Goal: Task Accomplishment & Management: Manage account settings

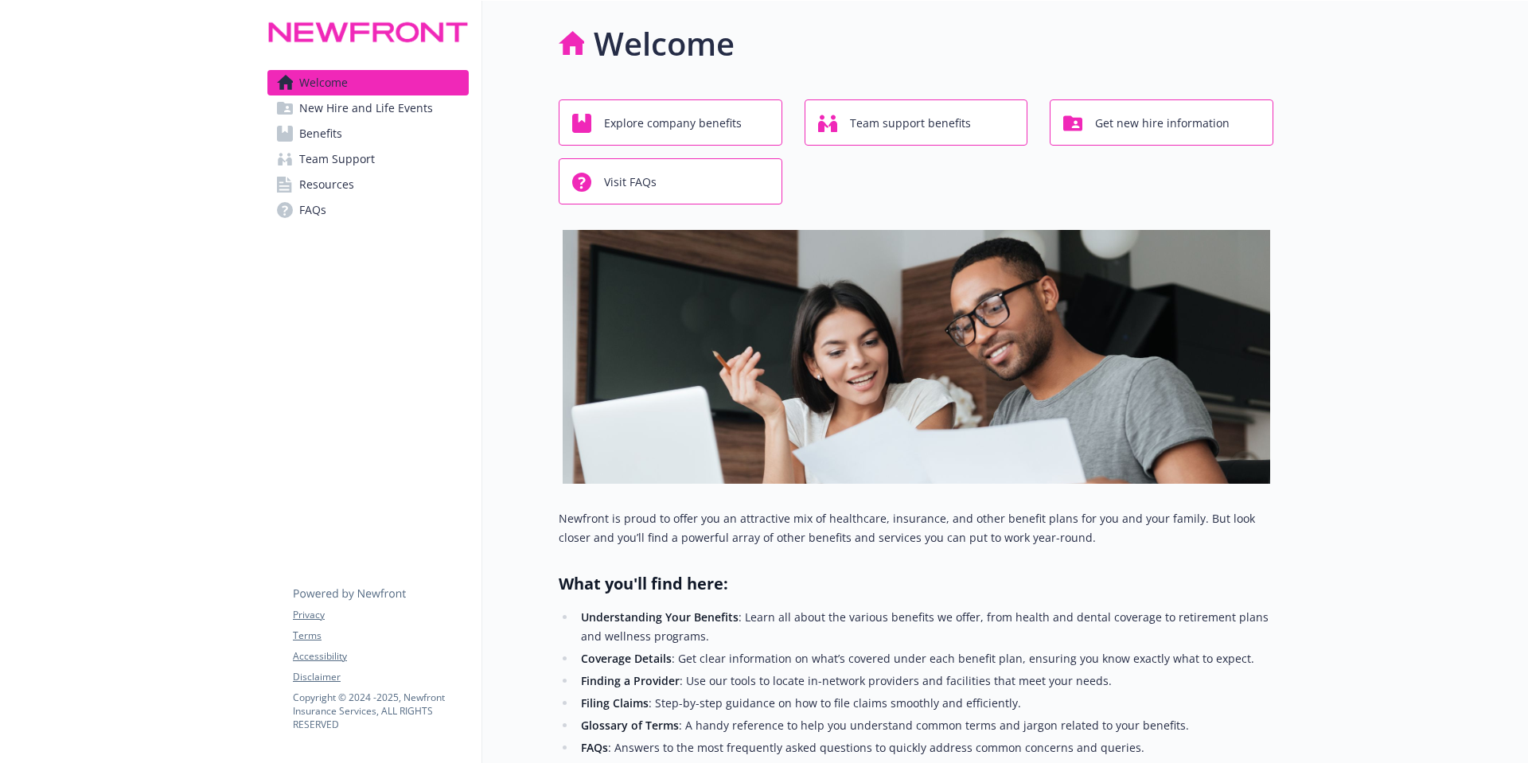
click at [333, 138] on span "Benefits" at bounding box center [320, 133] width 43 height 25
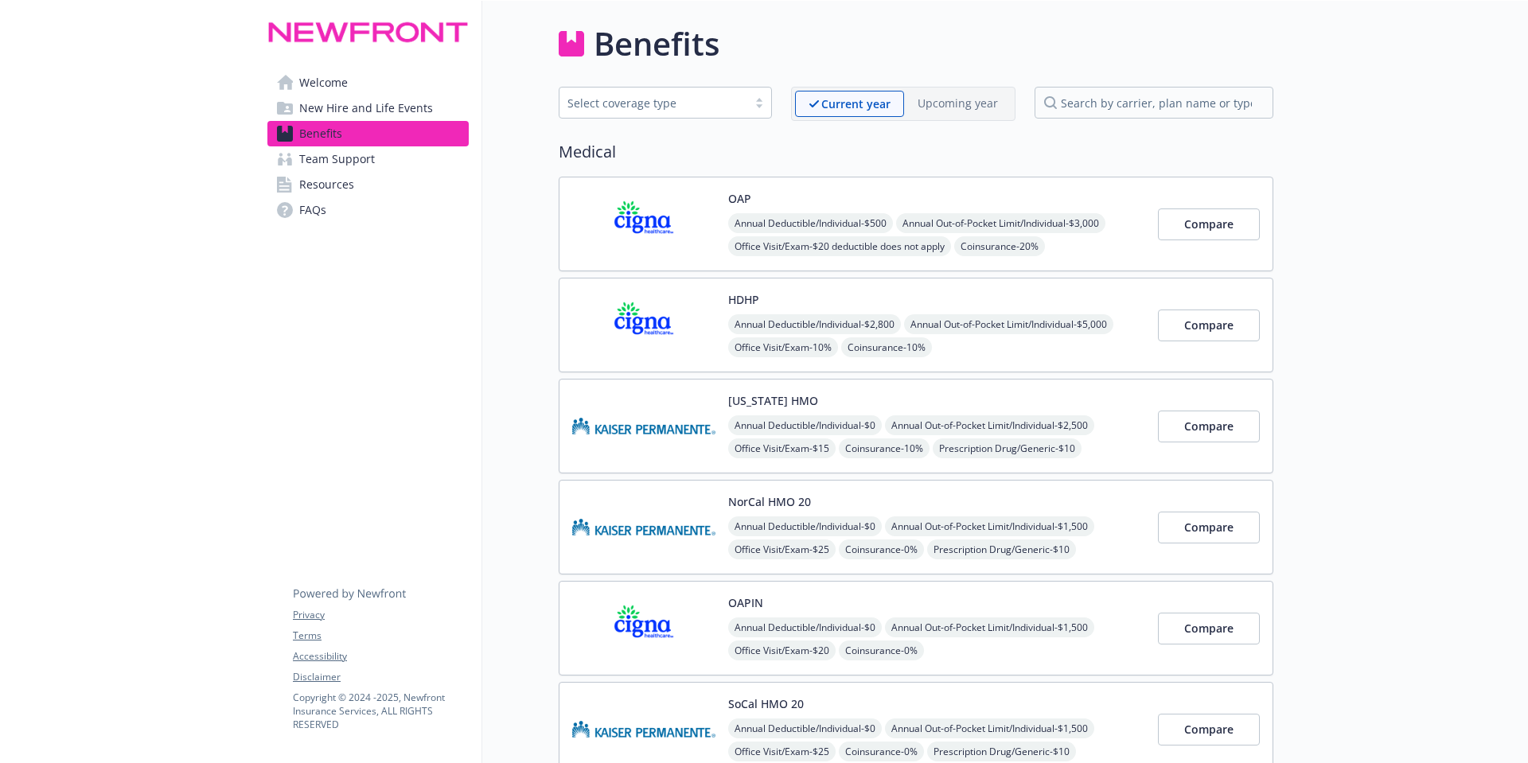
click at [742, 100] on div "Select coverage type" at bounding box center [653, 103] width 188 height 20
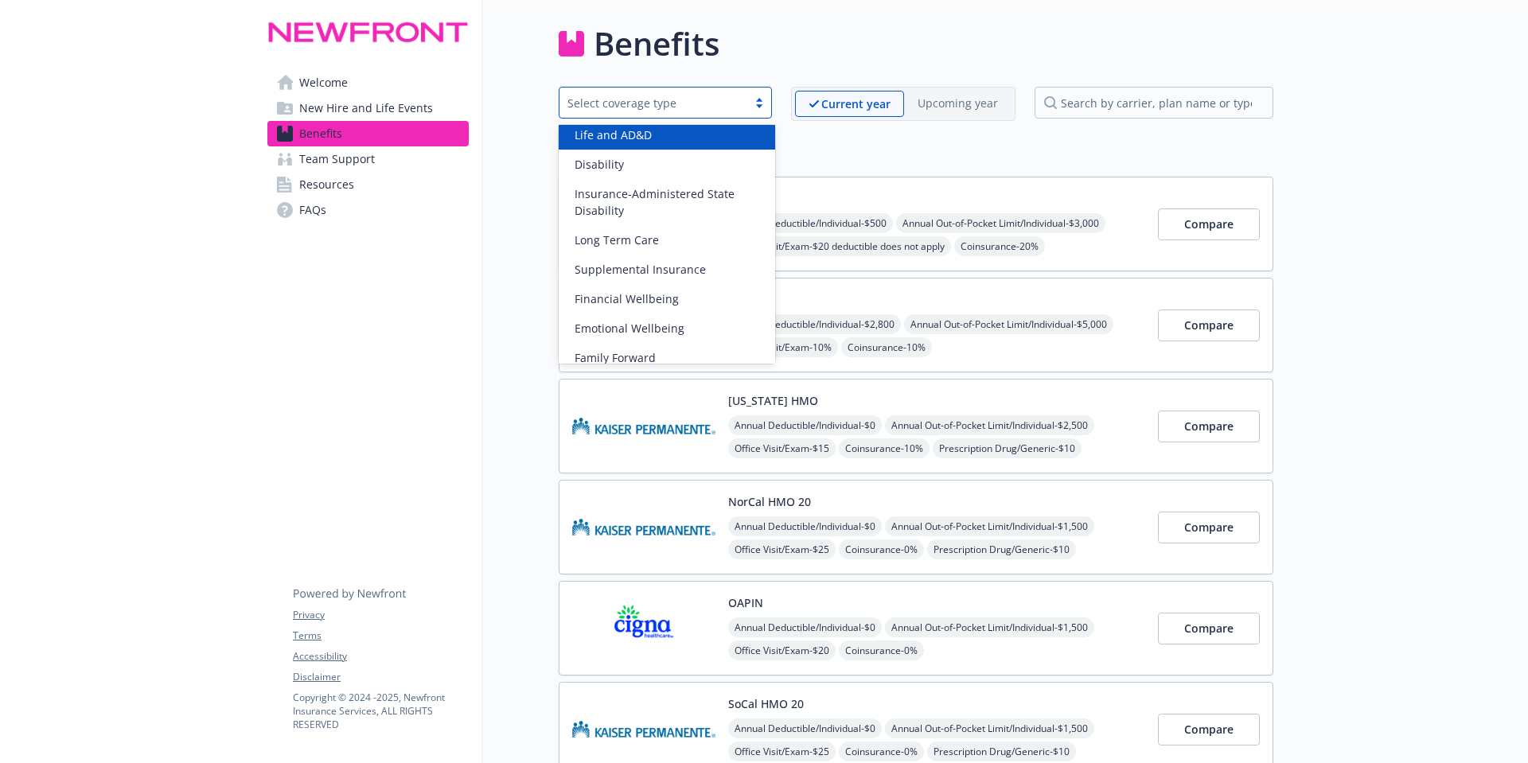
scroll to position [197, 0]
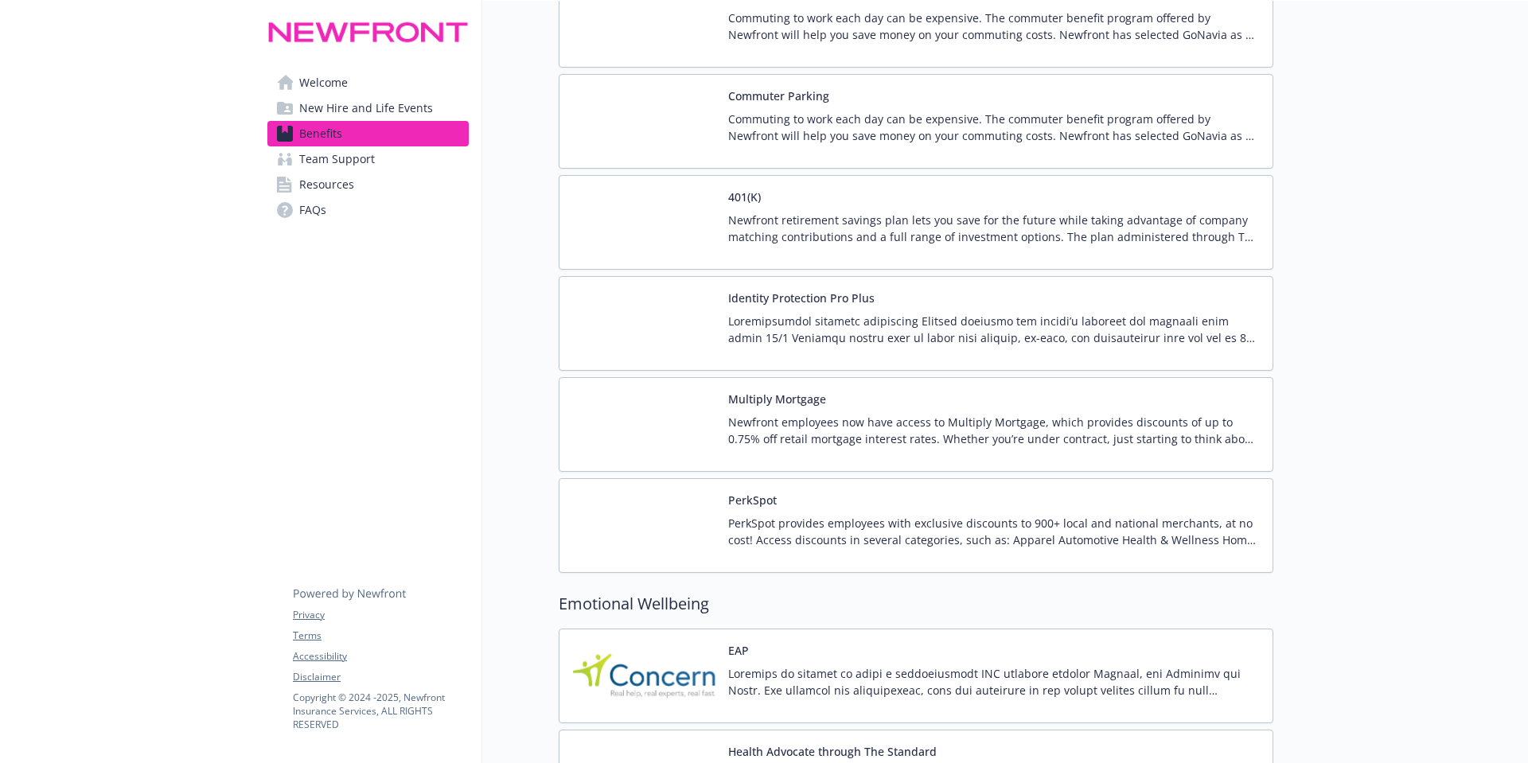
scroll to position [3027, 0]
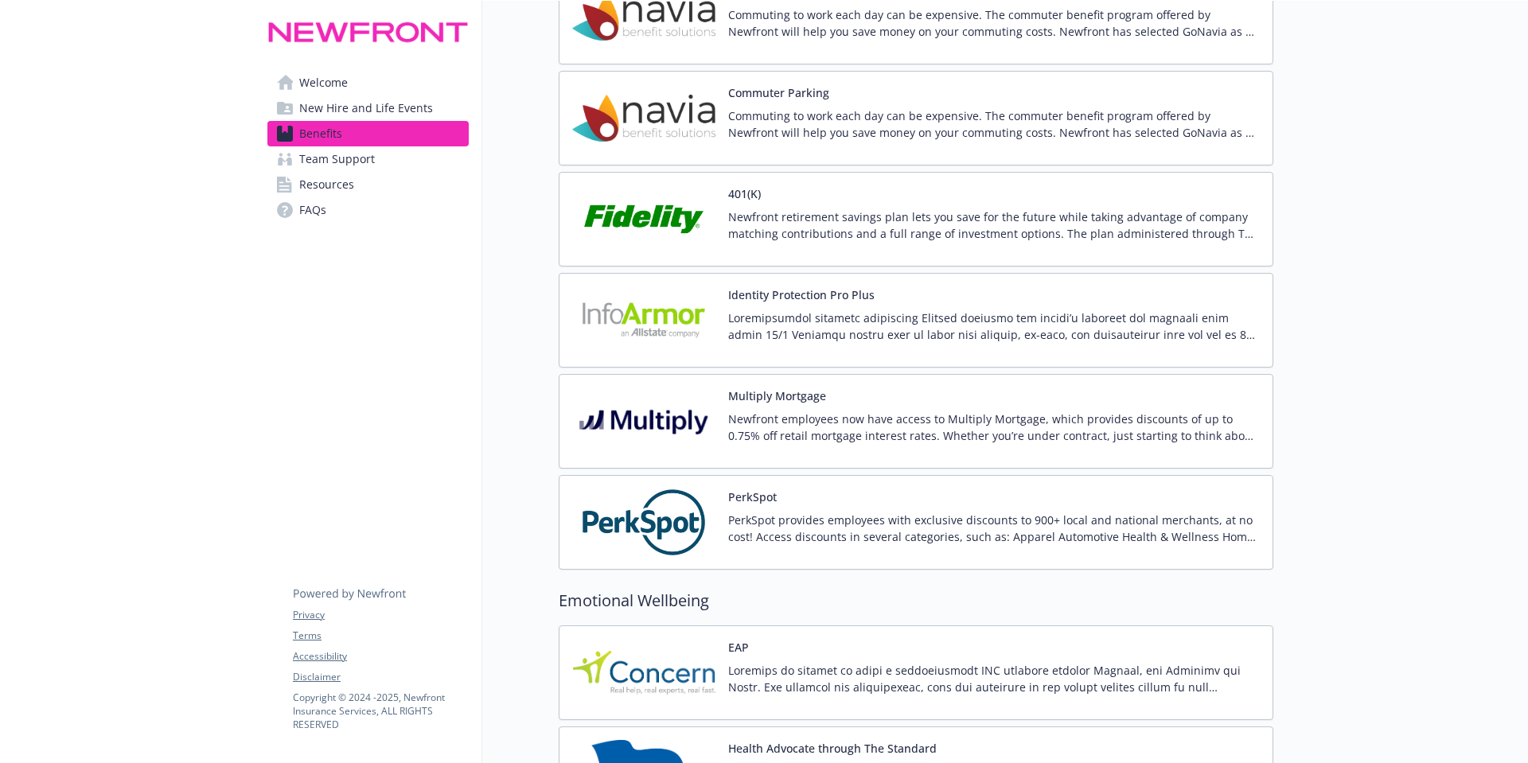
click at [787, 520] on p "PerkSpot provides employees with exclusive discounts to 900+ local and national…" at bounding box center [994, 528] width 532 height 33
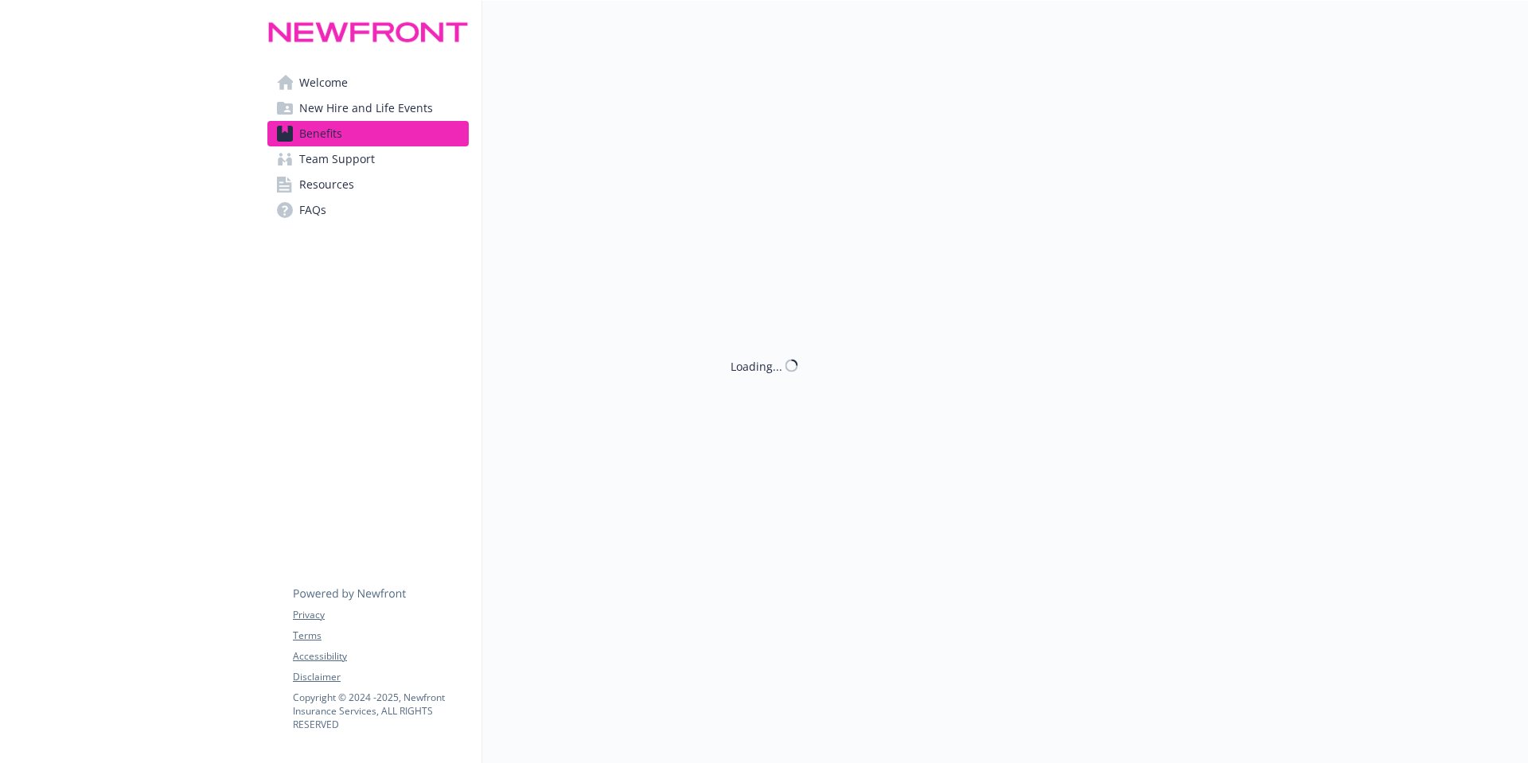
scroll to position [3027, 0]
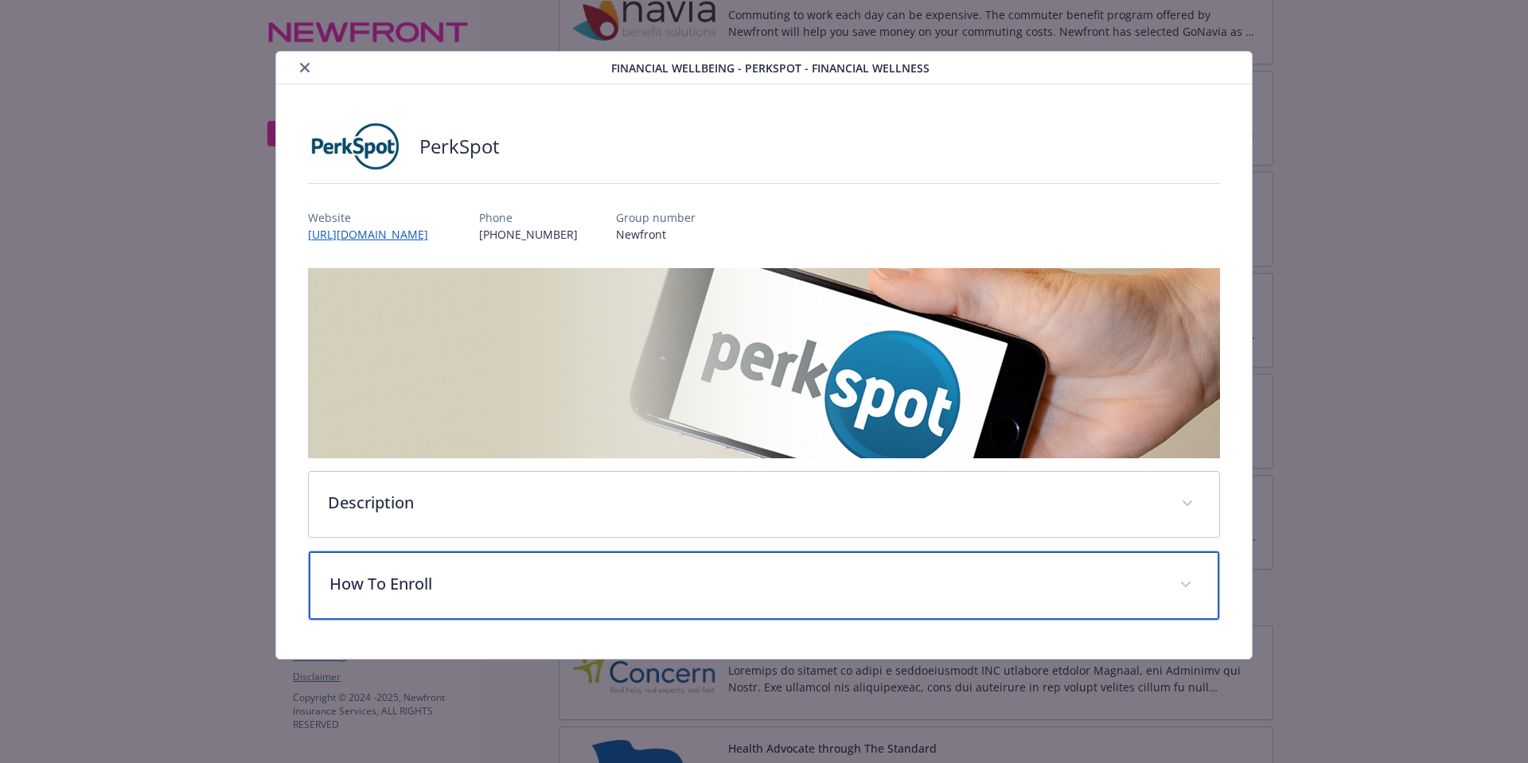
click at [602, 588] on p "How To Enroll" at bounding box center [745, 584] width 832 height 24
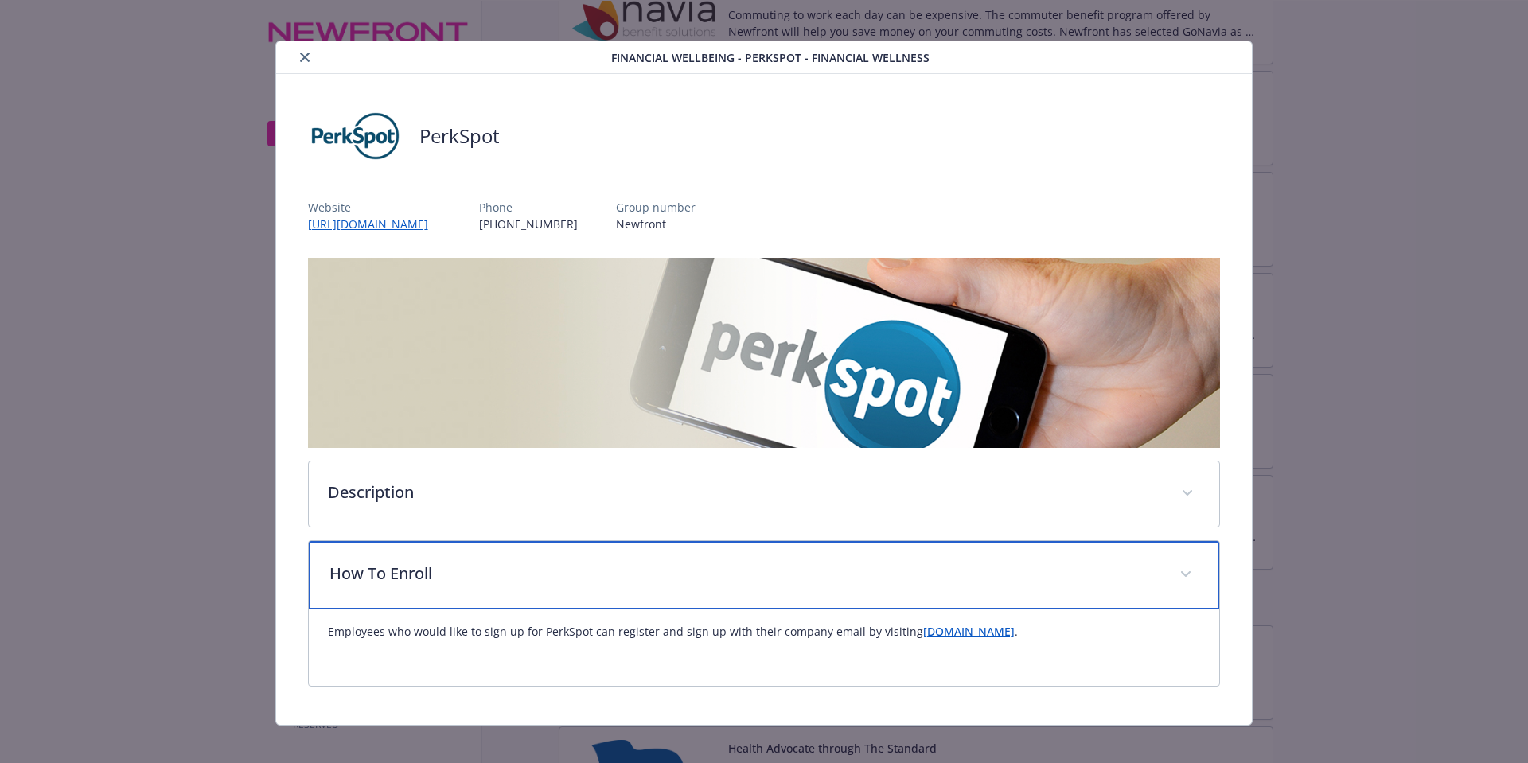
scroll to position [22, 0]
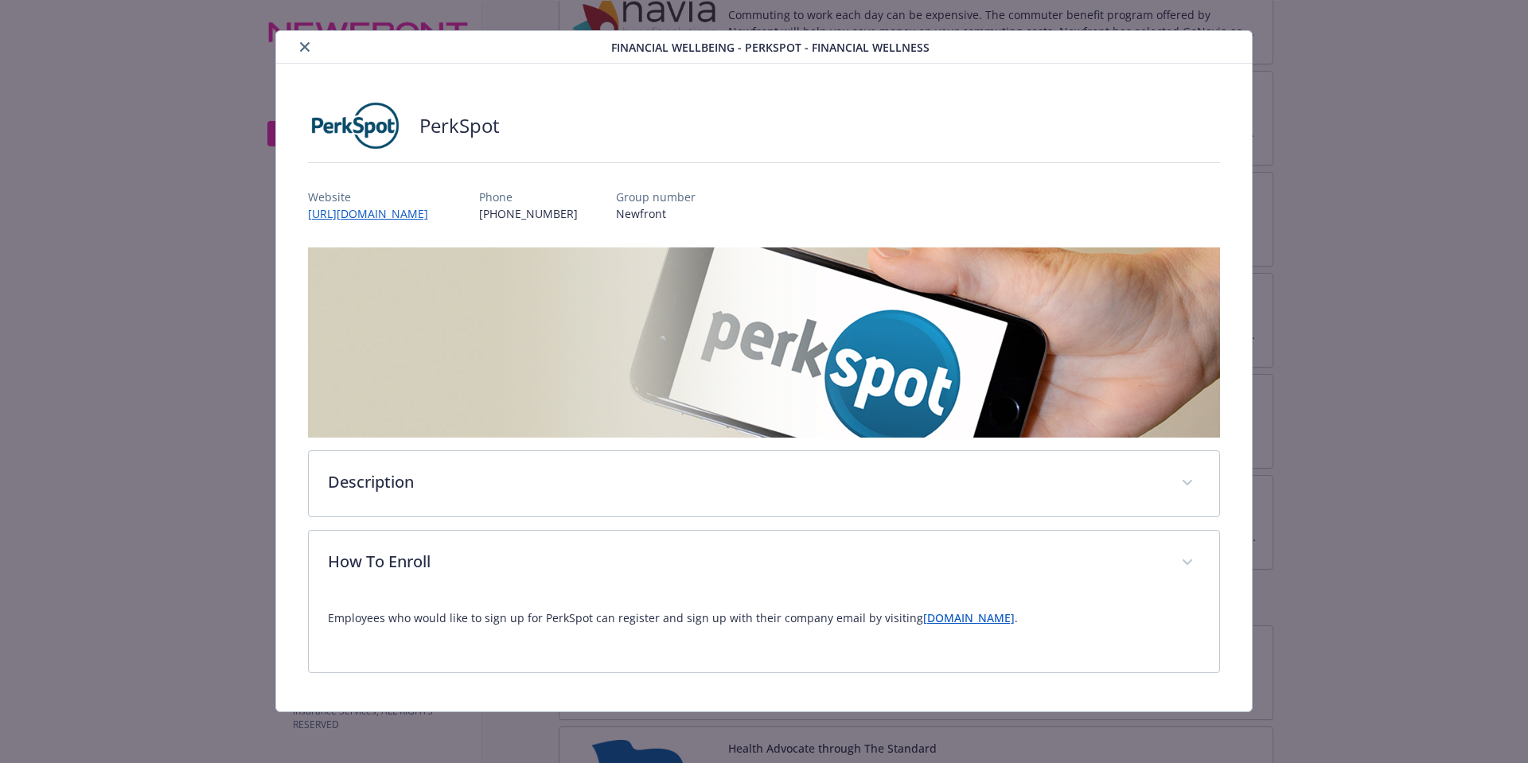
click at [978, 619] on link "newfront.perkspot.com" at bounding box center [969, 617] width 92 height 15
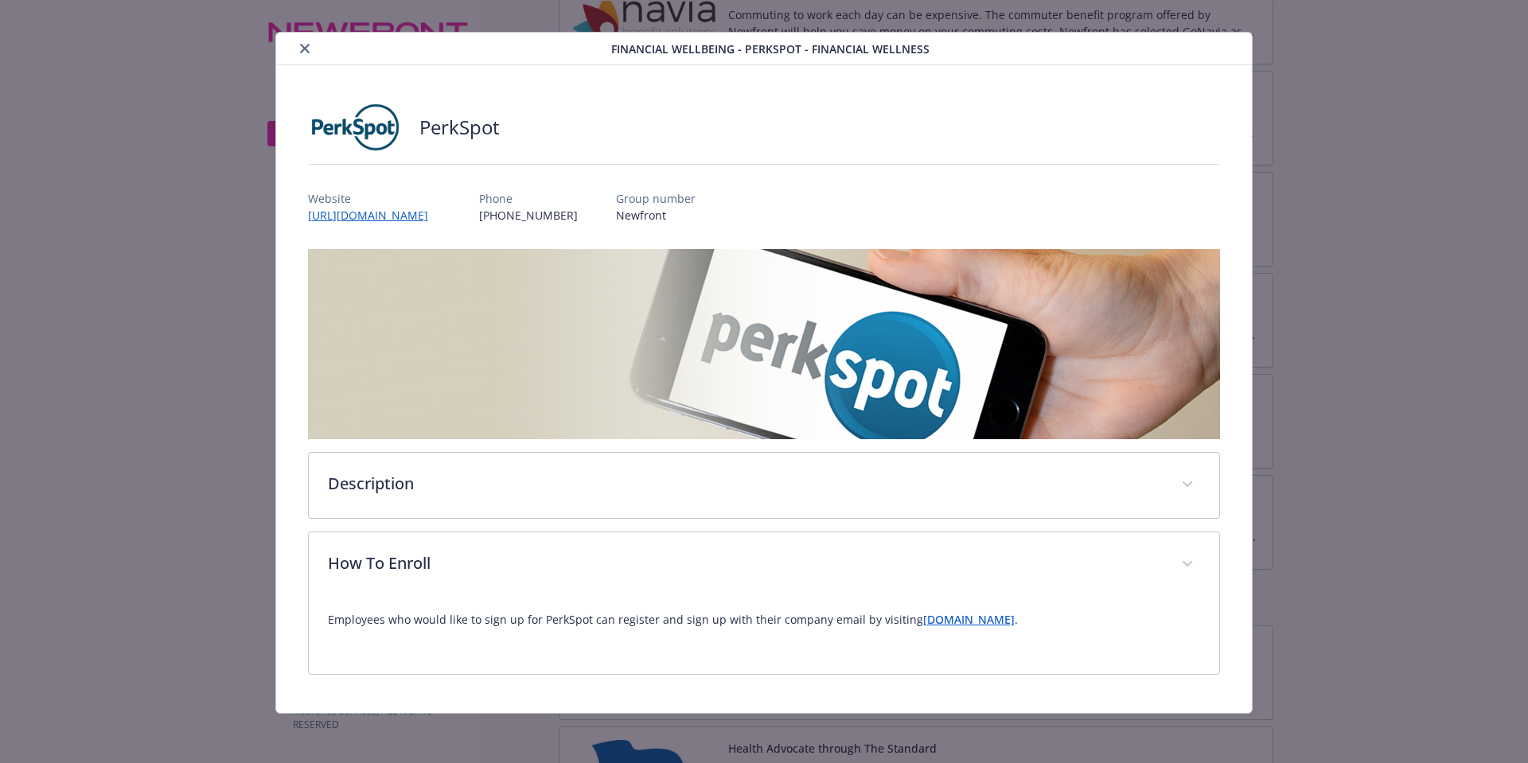
scroll to position [0, 0]
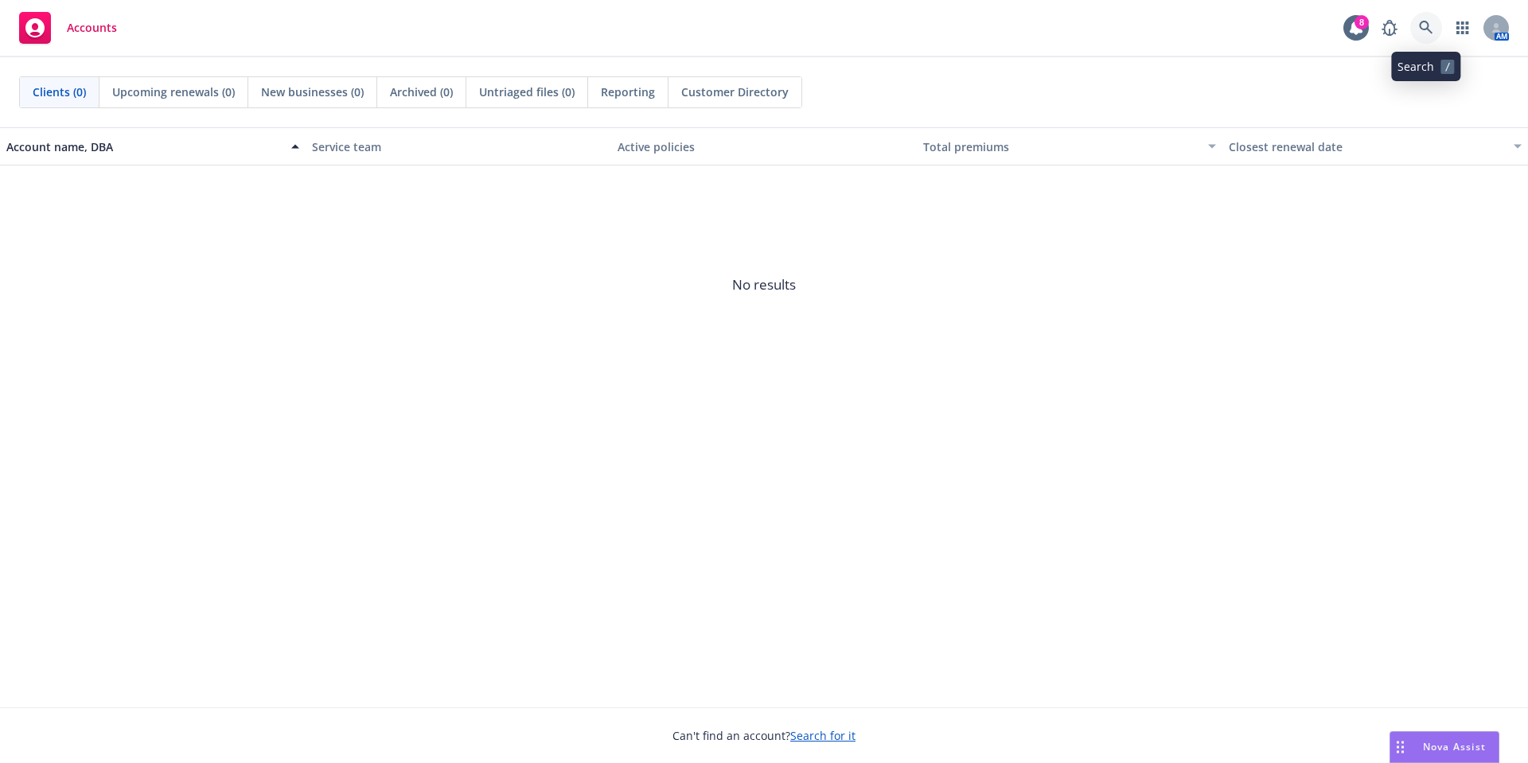
click at [1421, 25] on icon at bounding box center [1426, 28] width 14 height 14
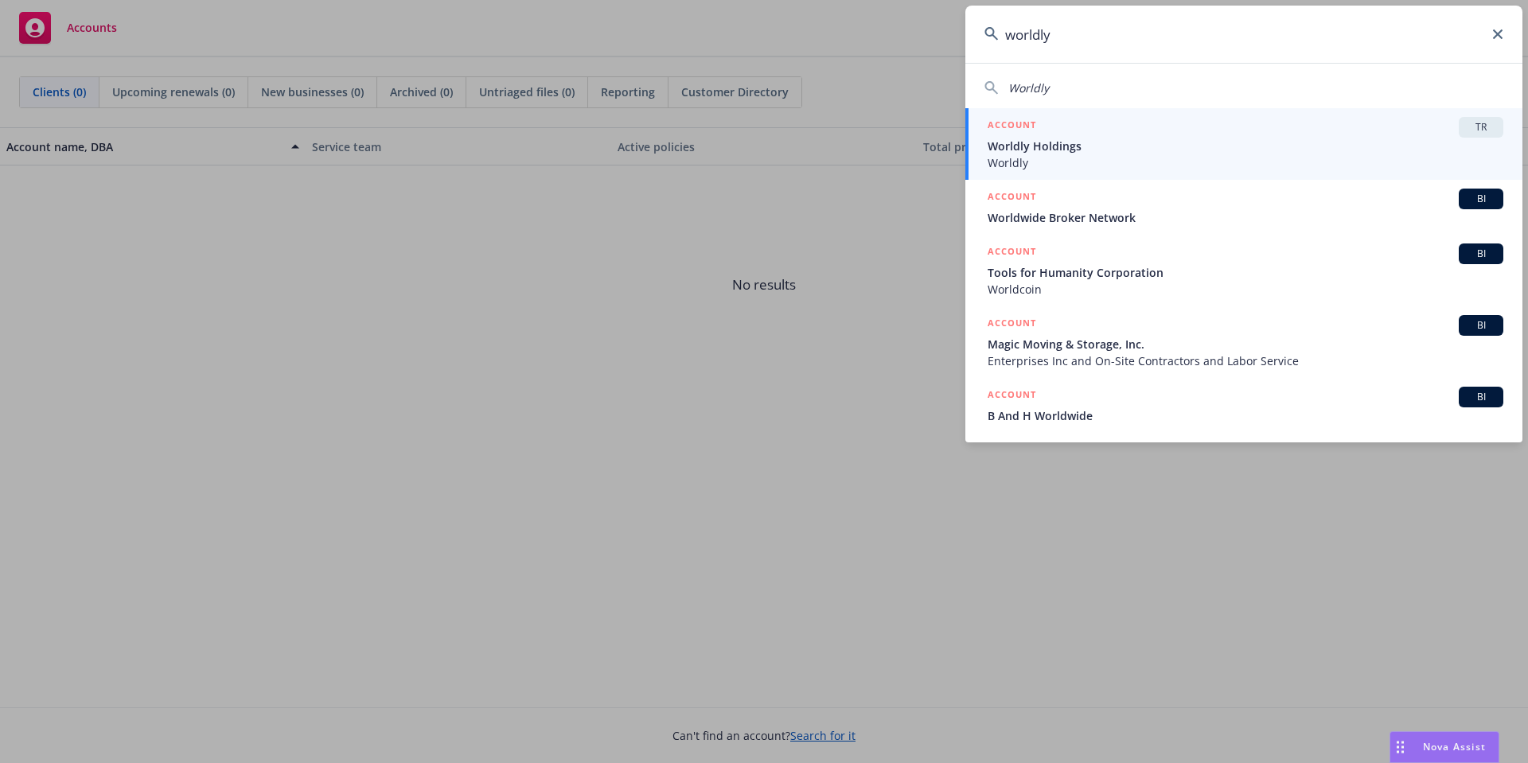
type input "worldly"
click at [1434, 127] on div "ACCOUNT TR" at bounding box center [1245, 127] width 516 height 21
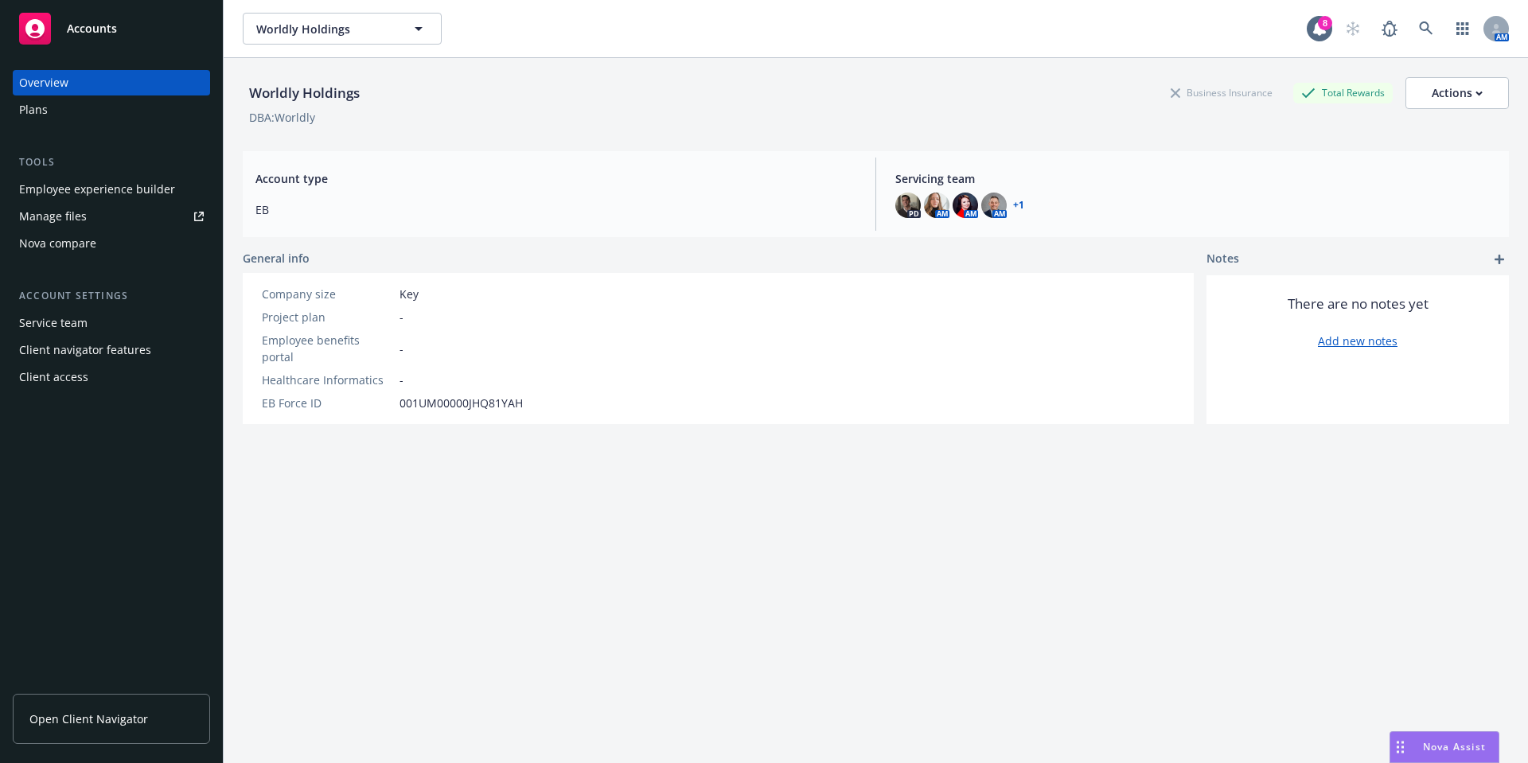
click at [151, 174] on div "Tools Employee experience builder Manage files Nova compare" at bounding box center [111, 205] width 197 height 102
click at [154, 181] on div "Employee experience builder" at bounding box center [97, 189] width 156 height 25
click at [1448, 91] on div "Actions" at bounding box center [1456, 93] width 51 height 30
click at [1430, 130] on link "Edit account summary" at bounding box center [1423, 132] width 170 height 32
select select "US"
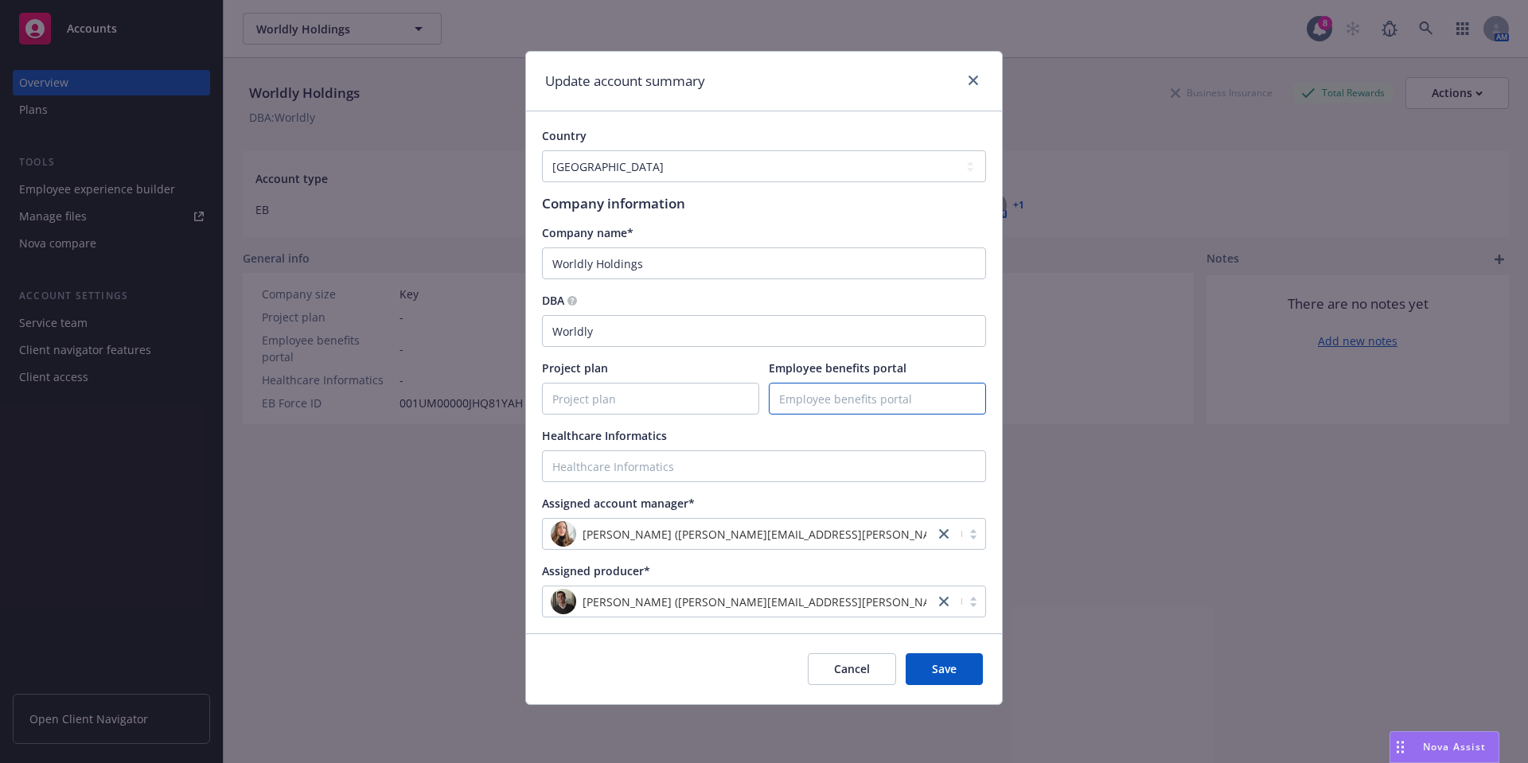
click at [847, 398] on input "Employee benefits portal" at bounding box center [877, 399] width 216 height 30
paste input "https://app.newfront.com/employee/e51f2fb4-972b-40eb-844d-28836574c942"
type input "https://app.newfront.com/employee/e51f2fb4-972b-40eb-844d-28836574c942"
click at [906, 653] on button "Save" at bounding box center [944, 669] width 77 height 32
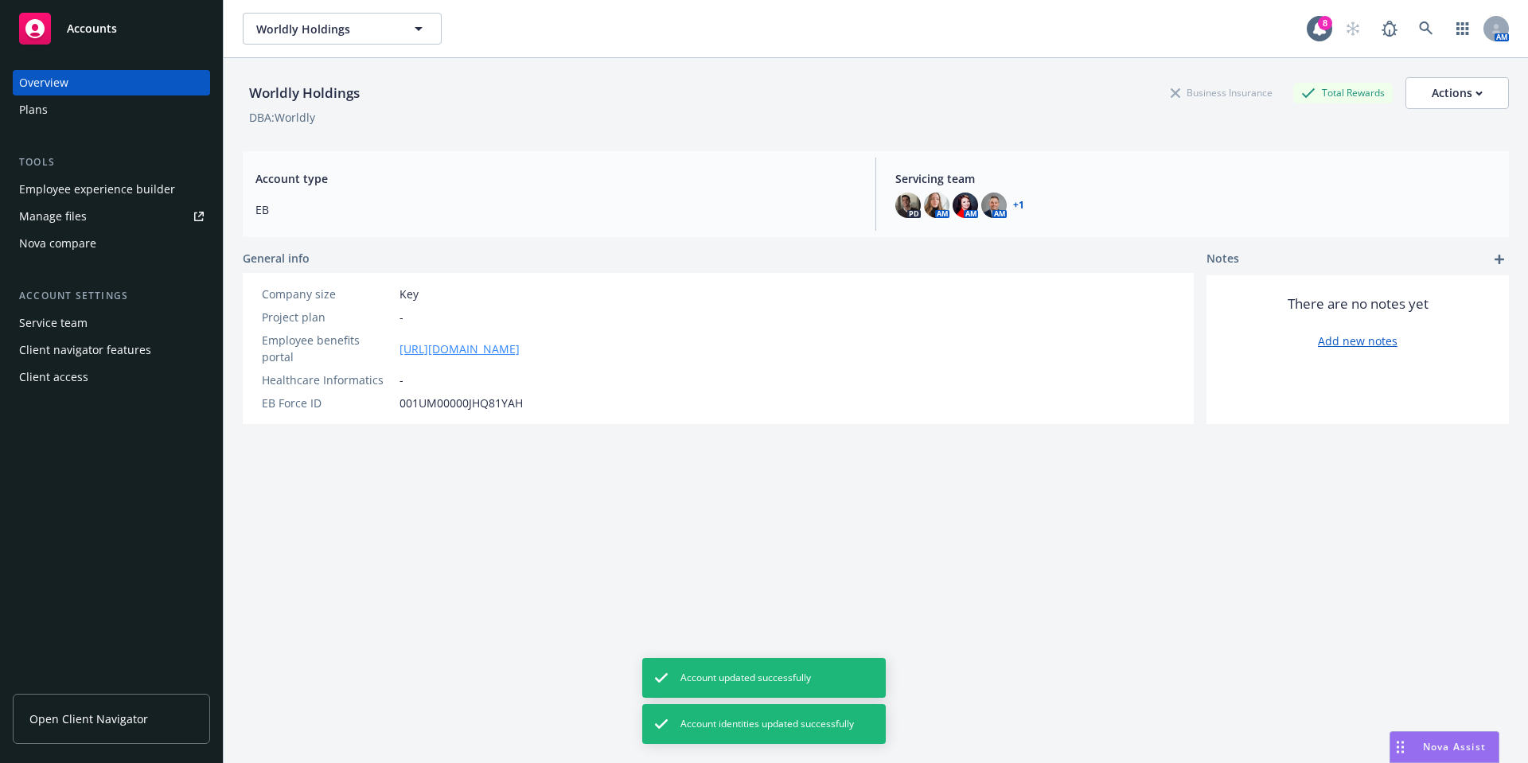
click at [520, 341] on link "https://app.newfront.com/employee/e51f2fb4-972b-40eb-844d-28836574c942" at bounding box center [459, 349] width 120 height 17
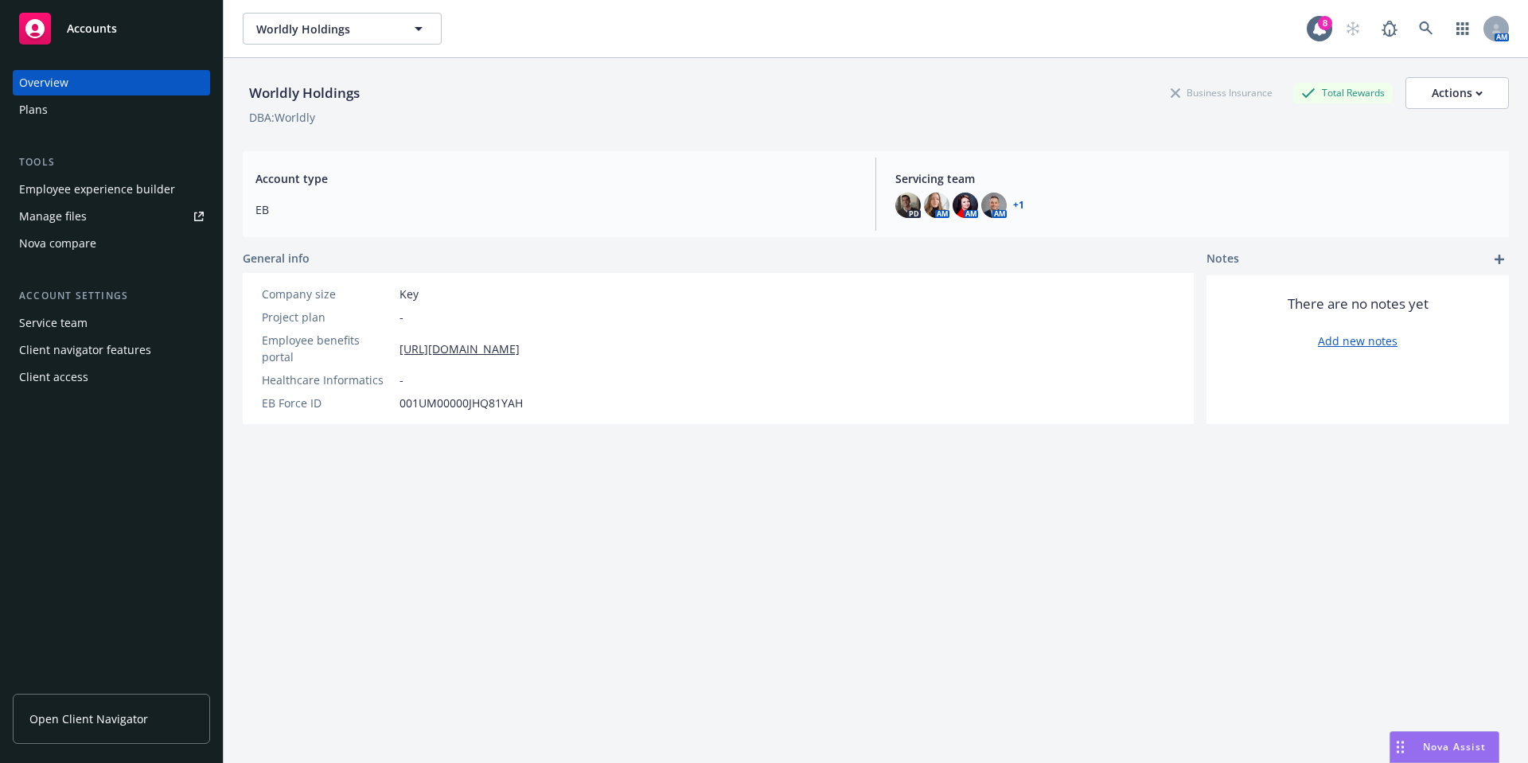
click at [110, 187] on div "Employee experience builder" at bounding box center [97, 189] width 156 height 25
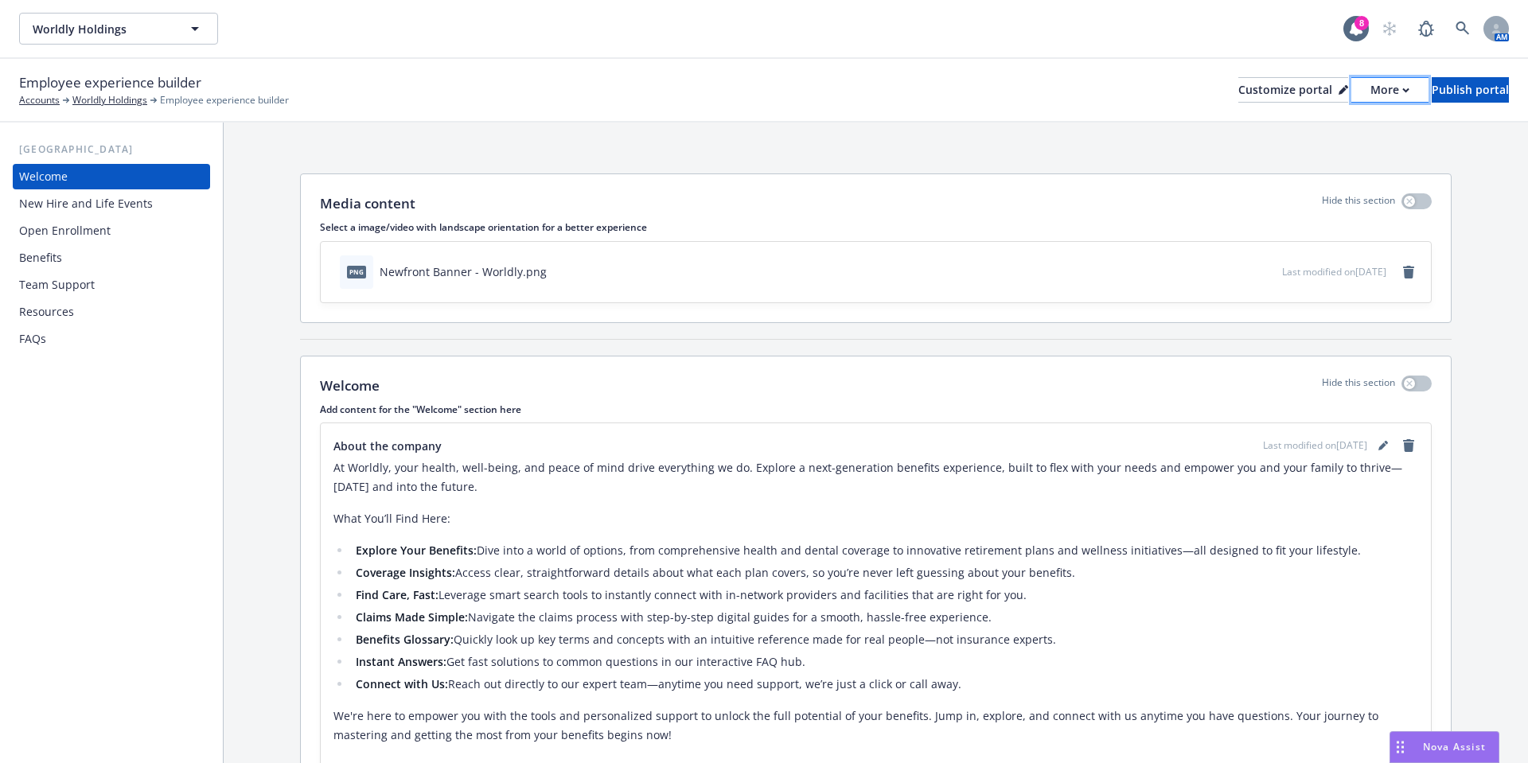
click at [1358, 88] on button "More" at bounding box center [1389, 89] width 77 height 25
click at [1332, 152] on link "Copy portal link" at bounding box center [1305, 158] width 145 height 32
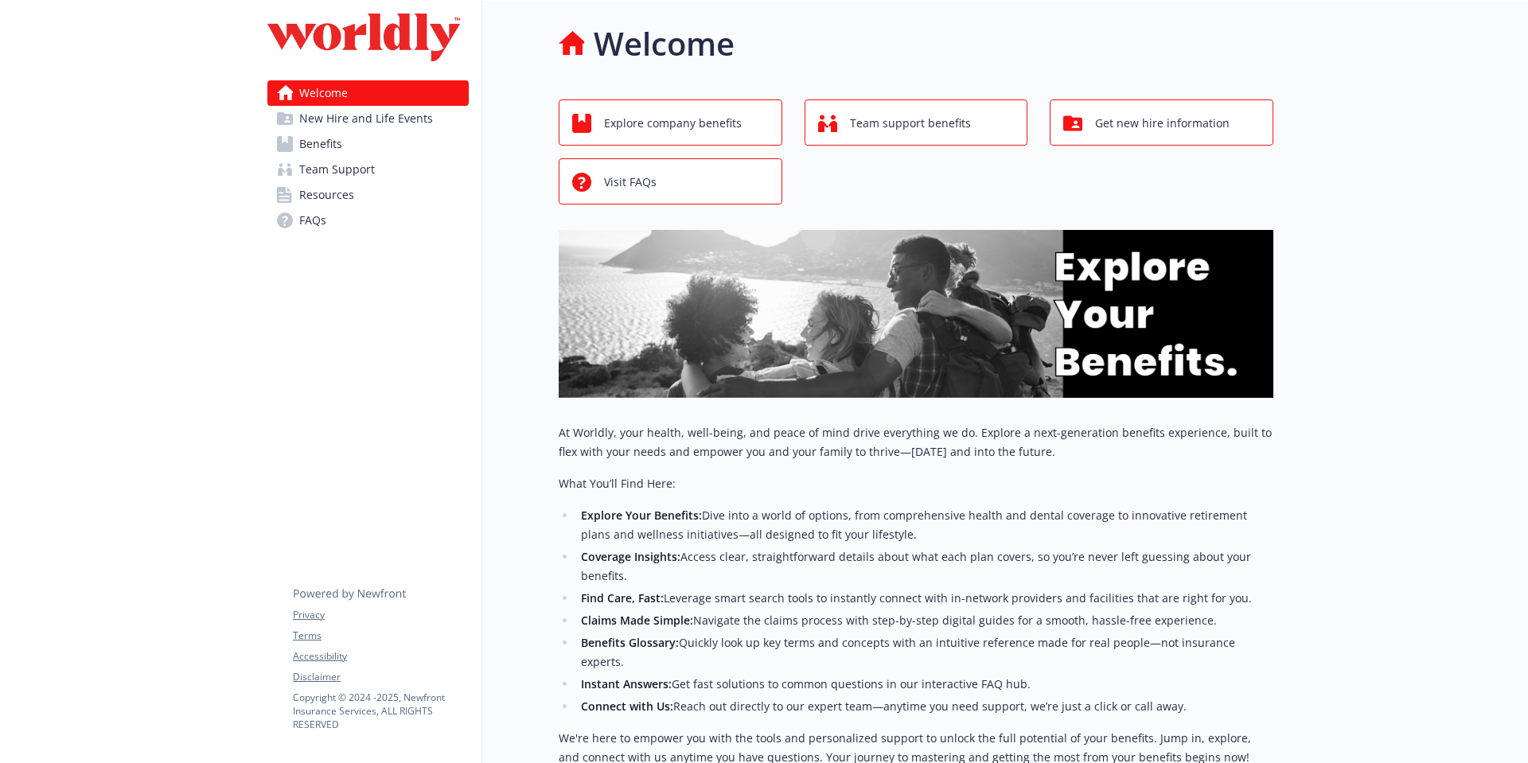
click at [315, 146] on span "Benefits" at bounding box center [320, 143] width 43 height 25
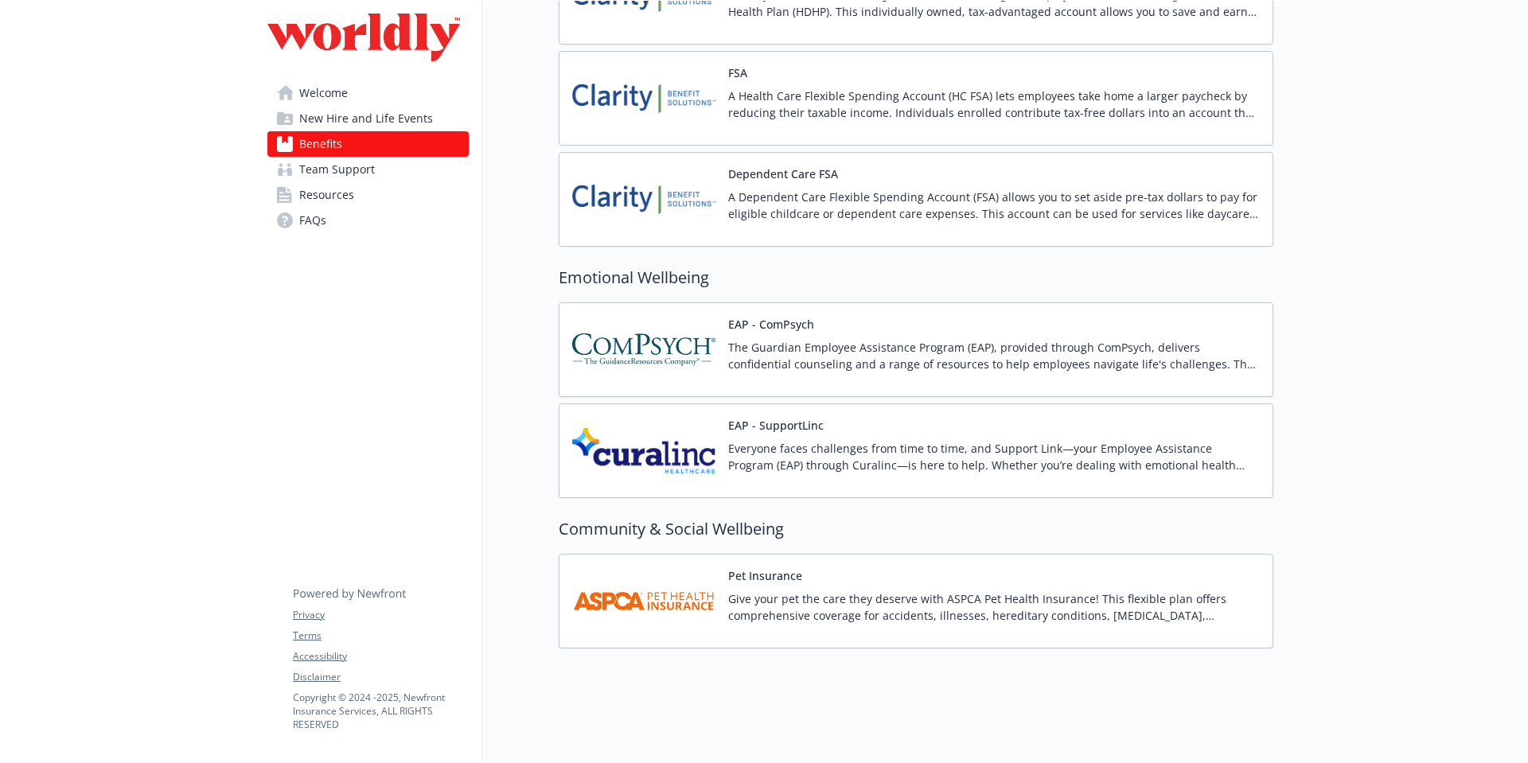
scroll to position [2051, 0]
click at [684, 585] on img at bounding box center [643, 601] width 143 height 68
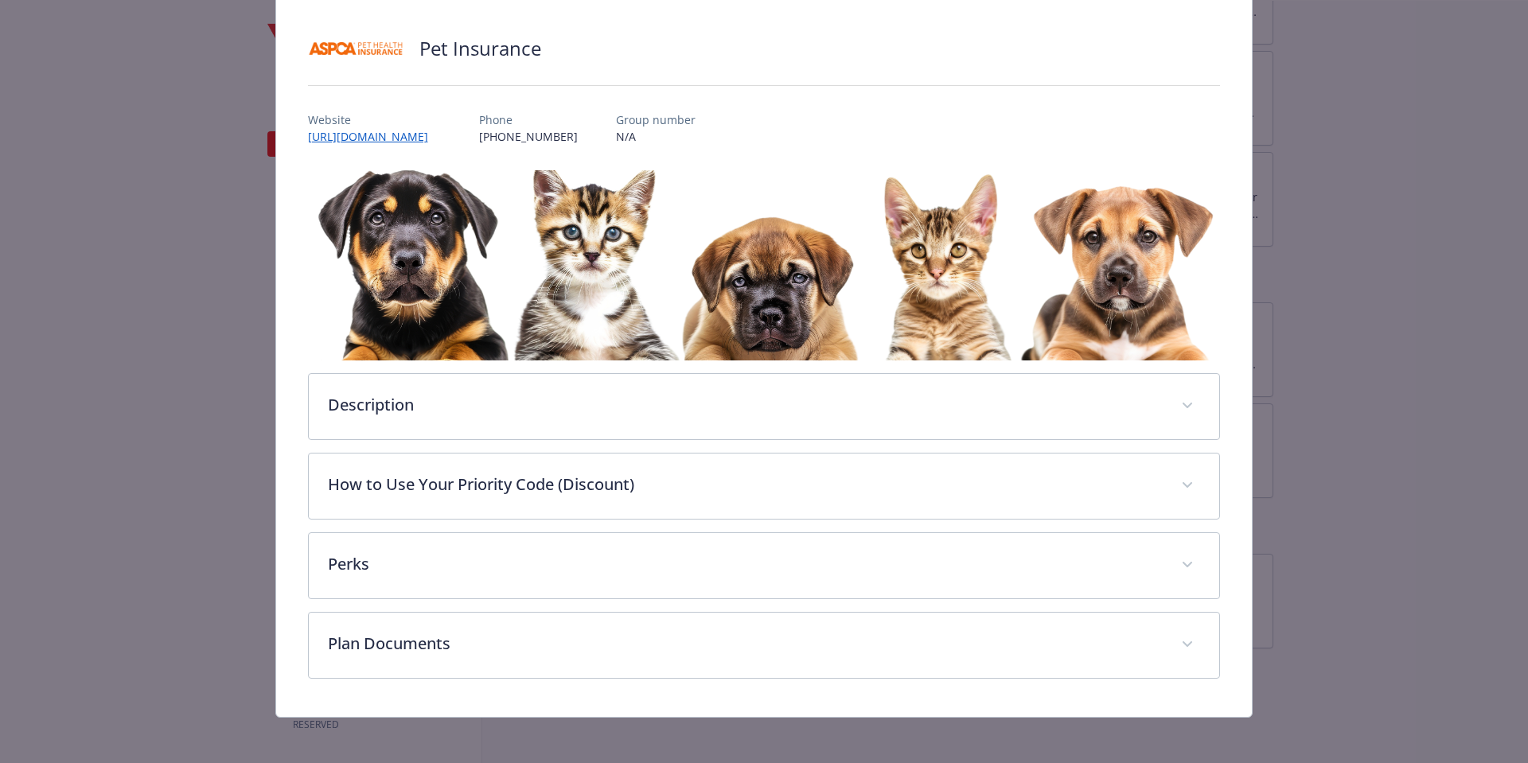
scroll to position [102, 0]
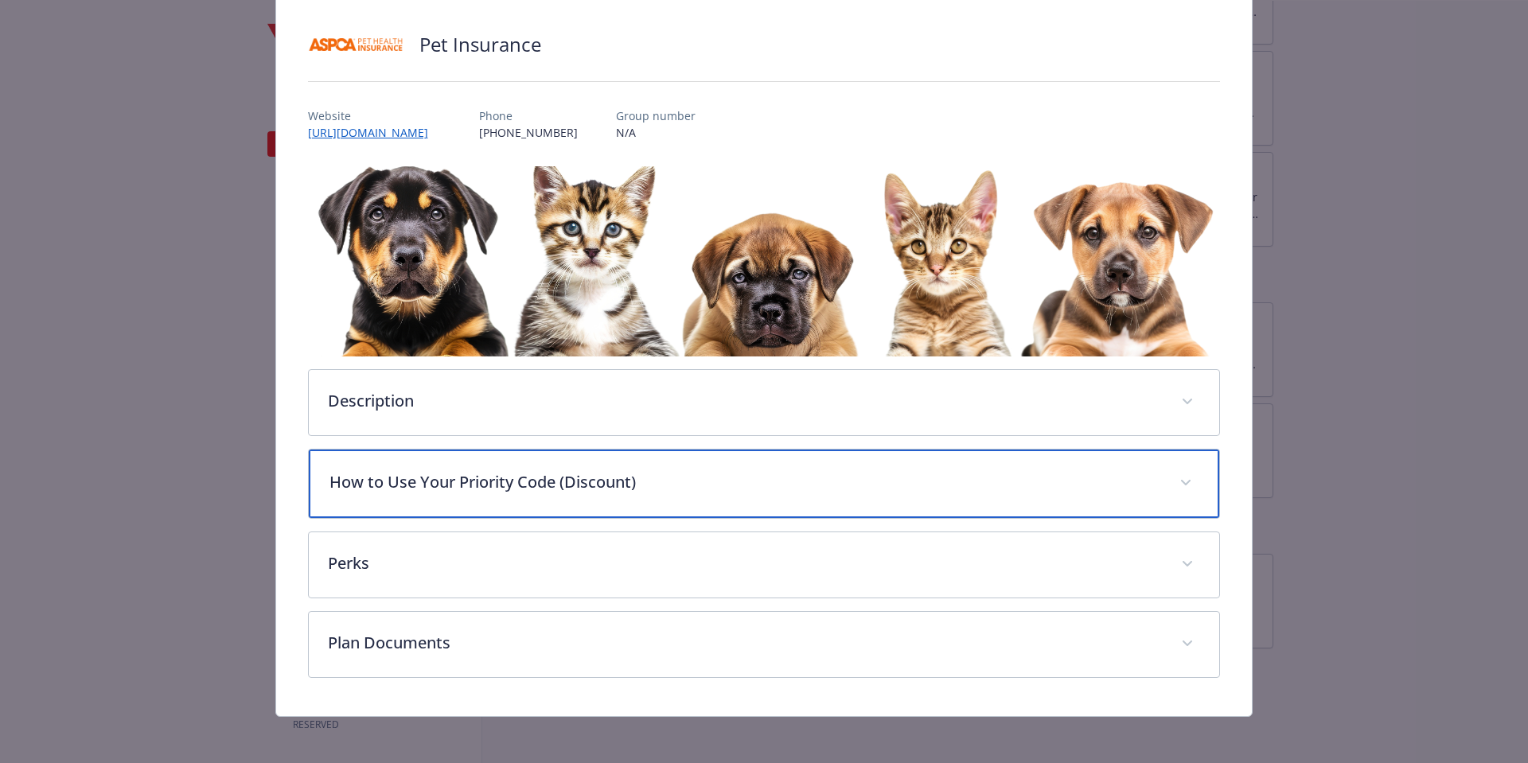
click at [653, 486] on p "How to Use Your Priority Code (Discount)" at bounding box center [745, 482] width 832 height 24
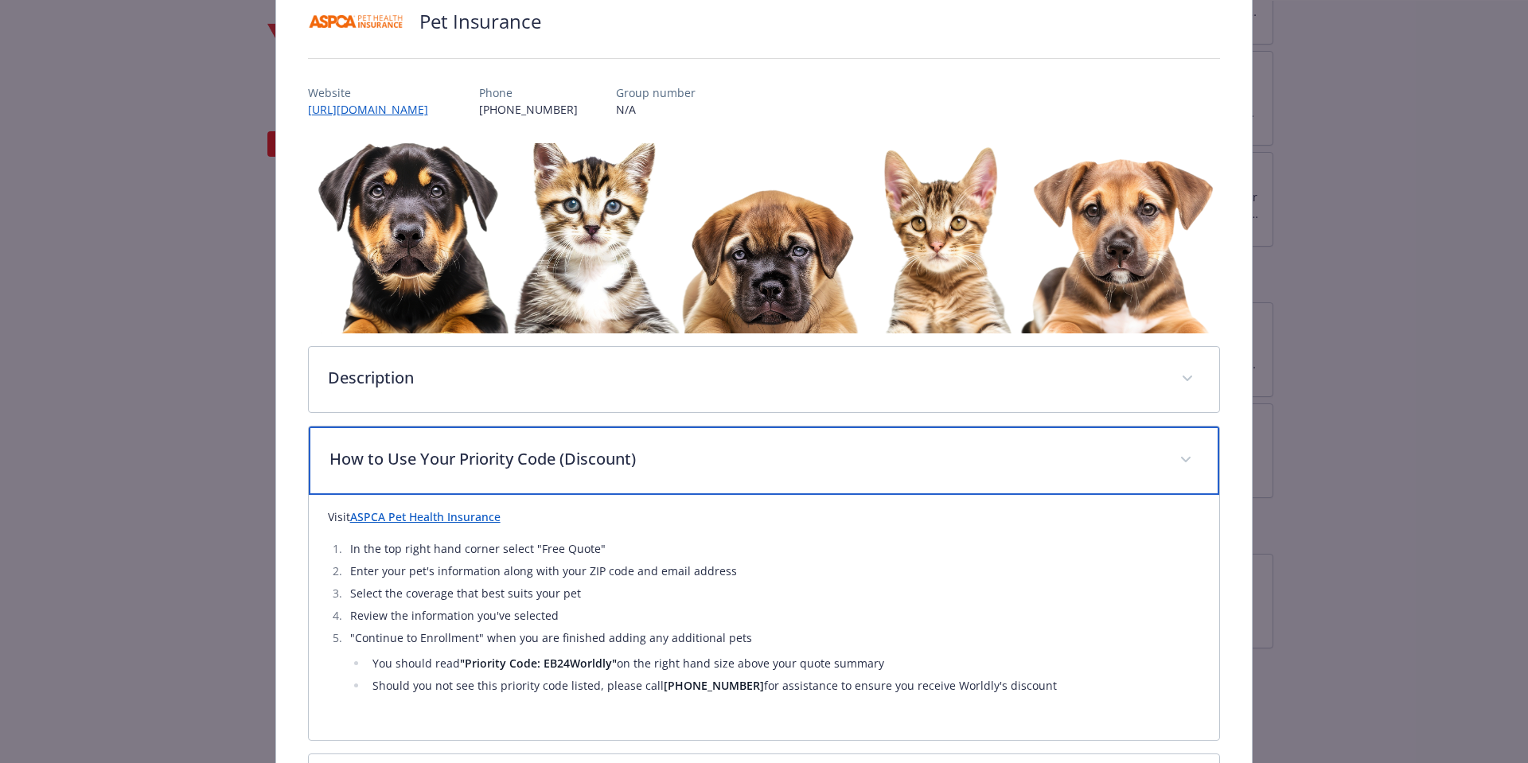
scroll to position [345, 0]
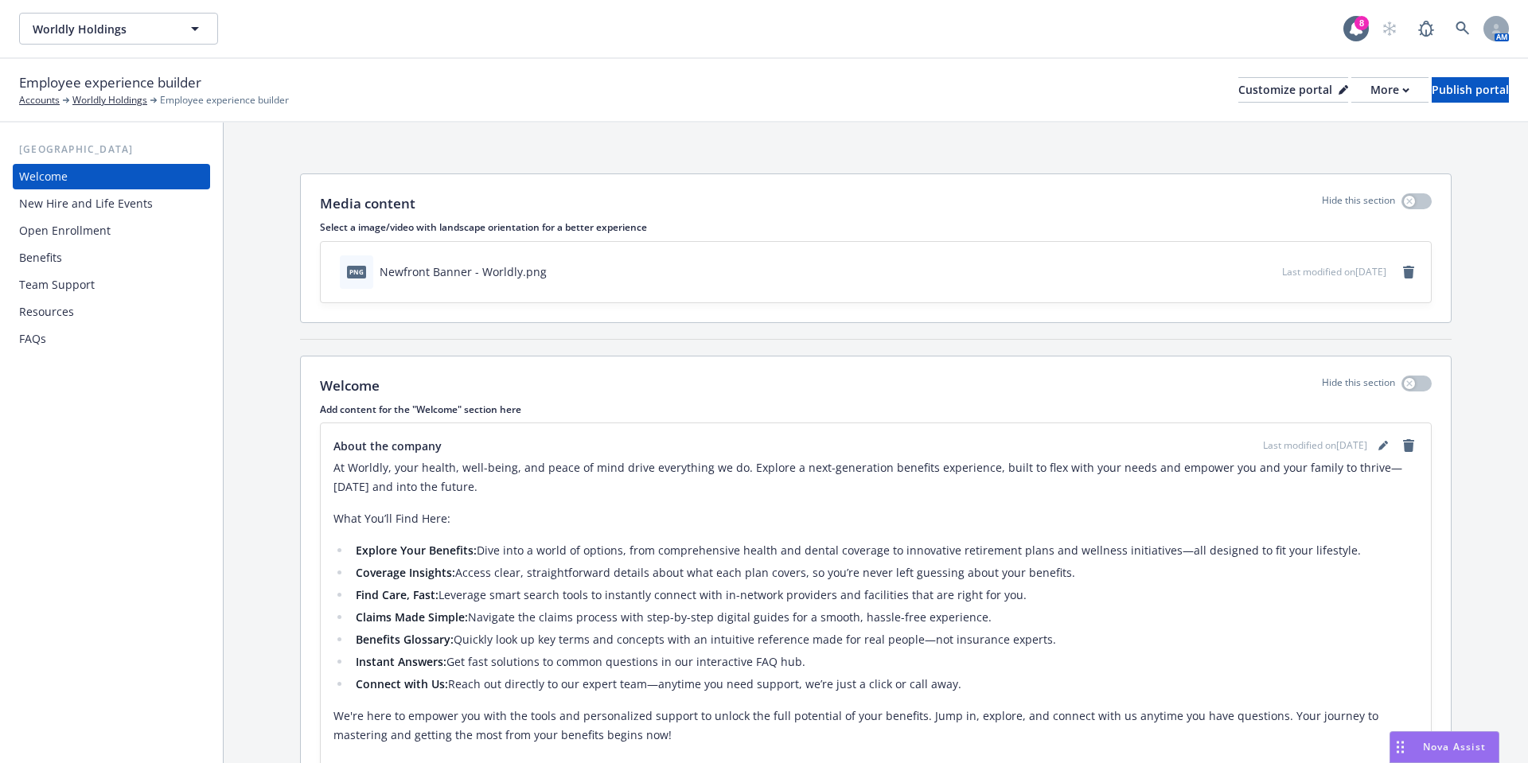
click at [87, 254] on div "Benefits" at bounding box center [111, 257] width 185 height 25
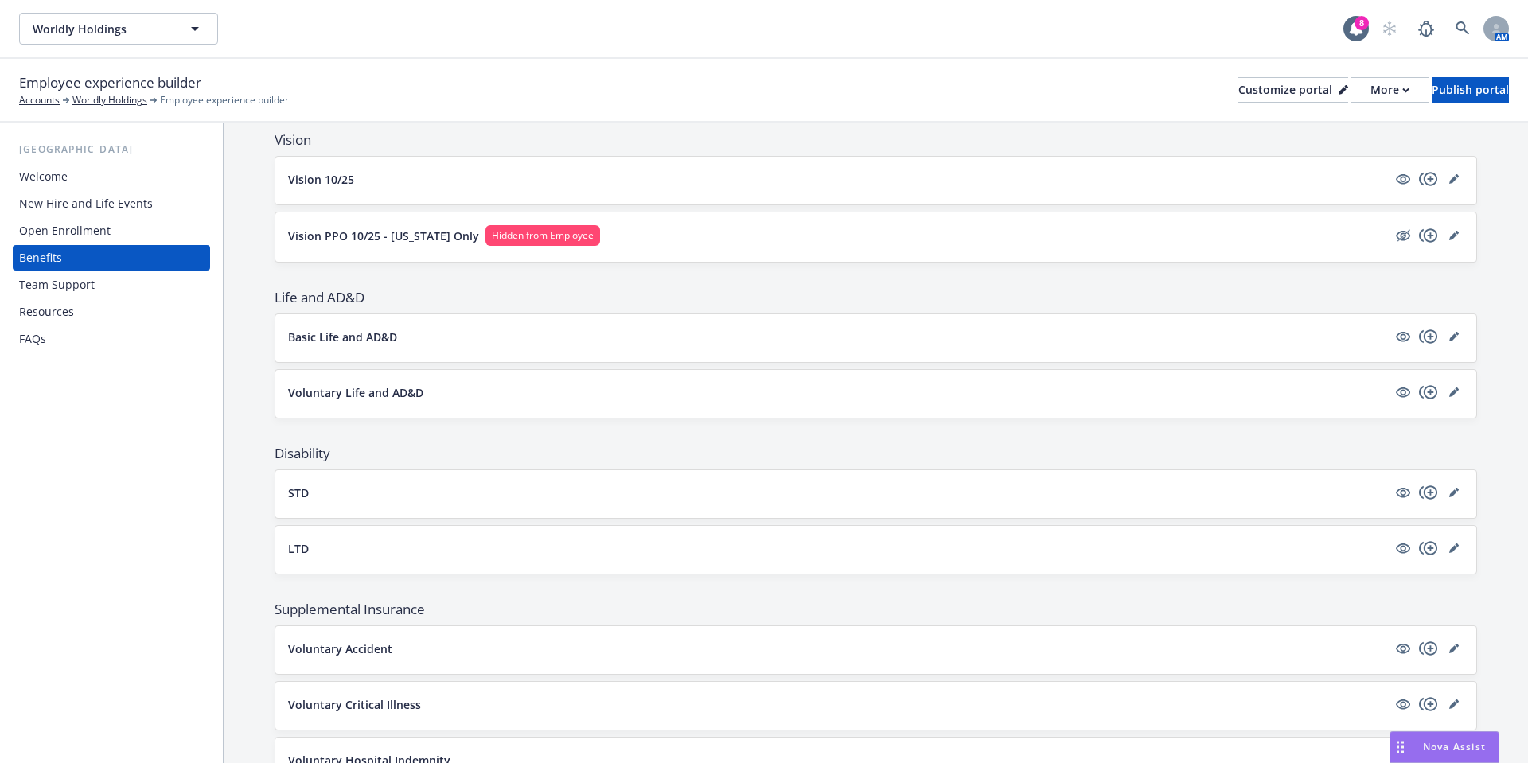
scroll to position [1280, 0]
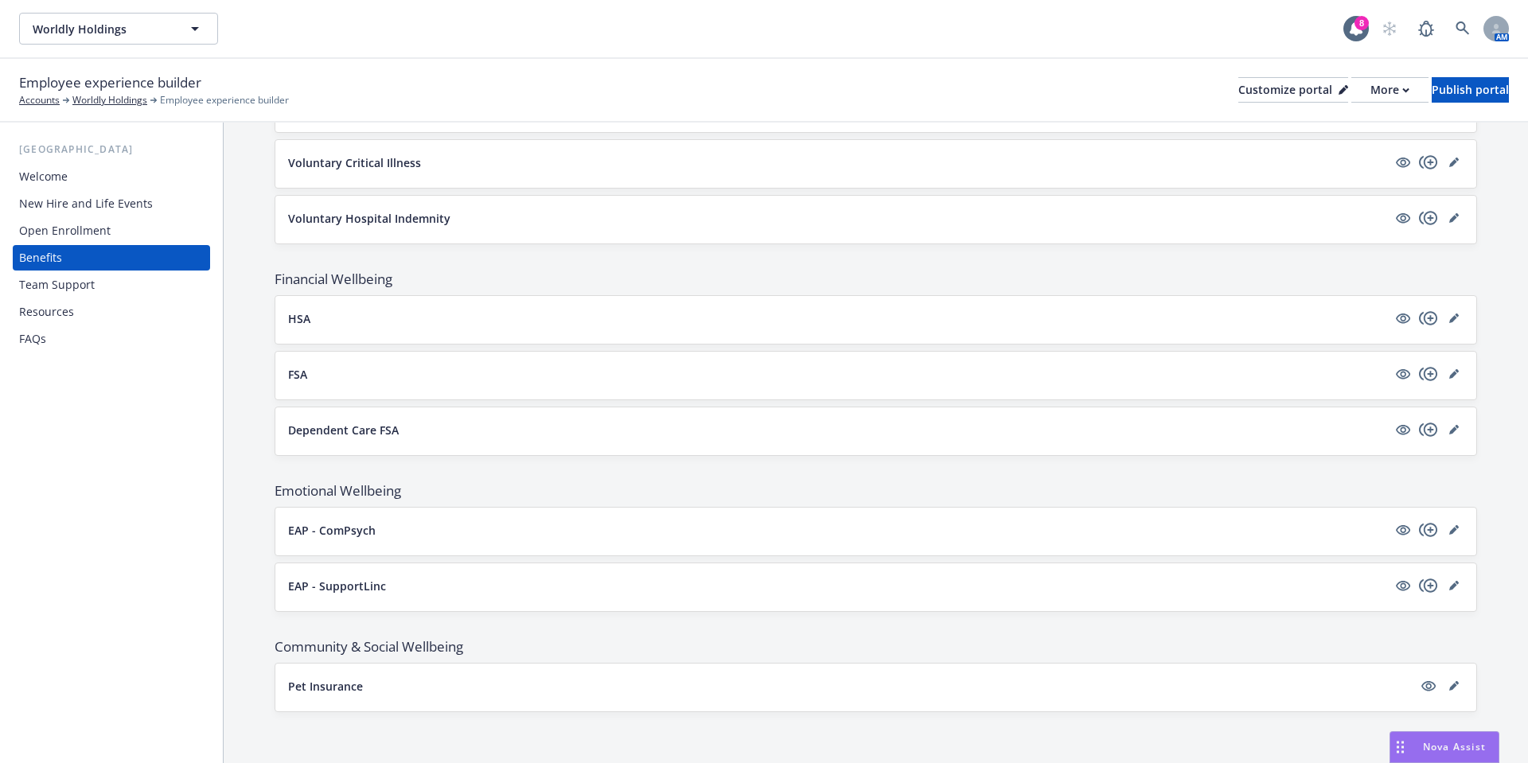
click at [512, 687] on button "Pet Insurance" at bounding box center [850, 686] width 1124 height 17
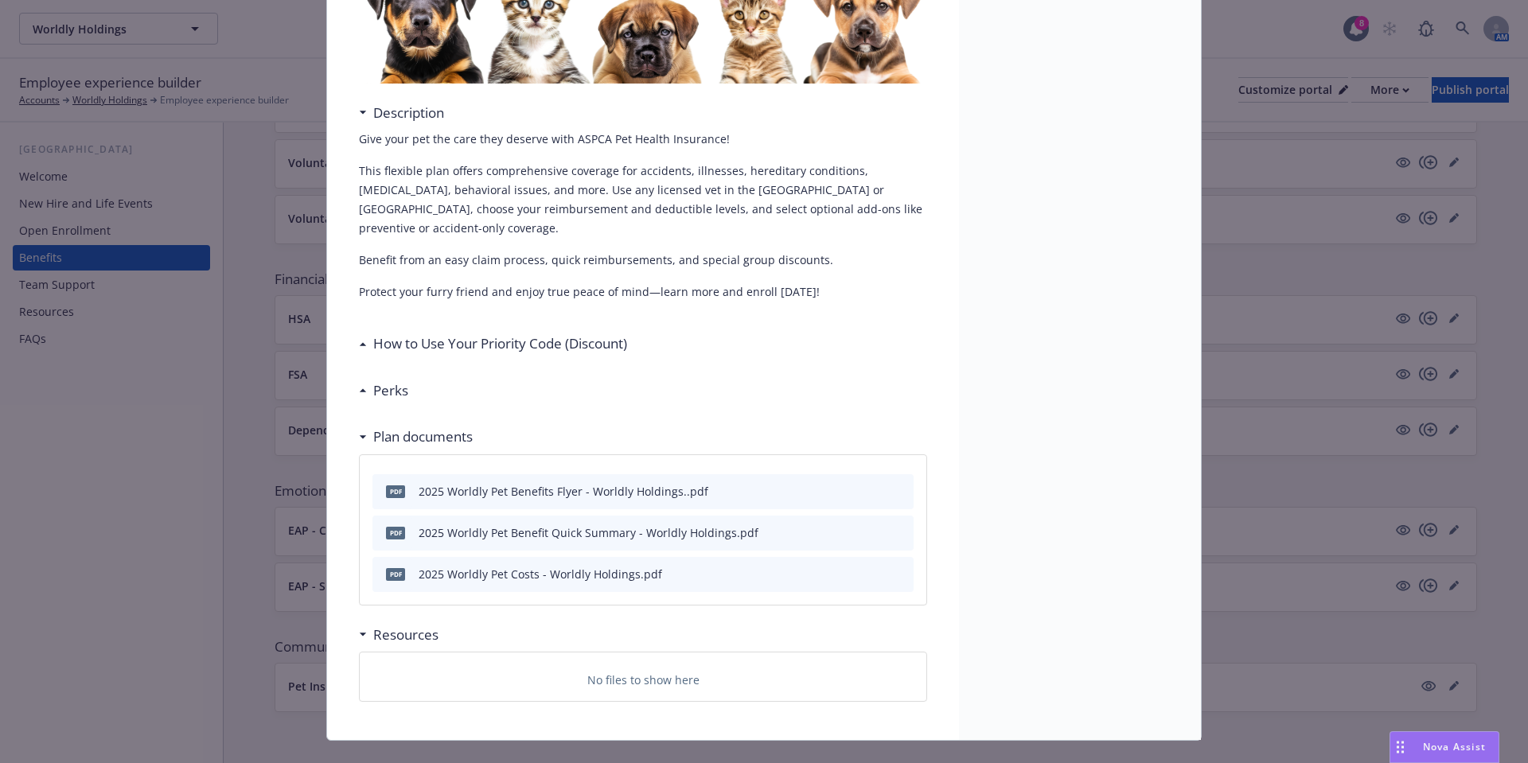
scroll to position [241, 0]
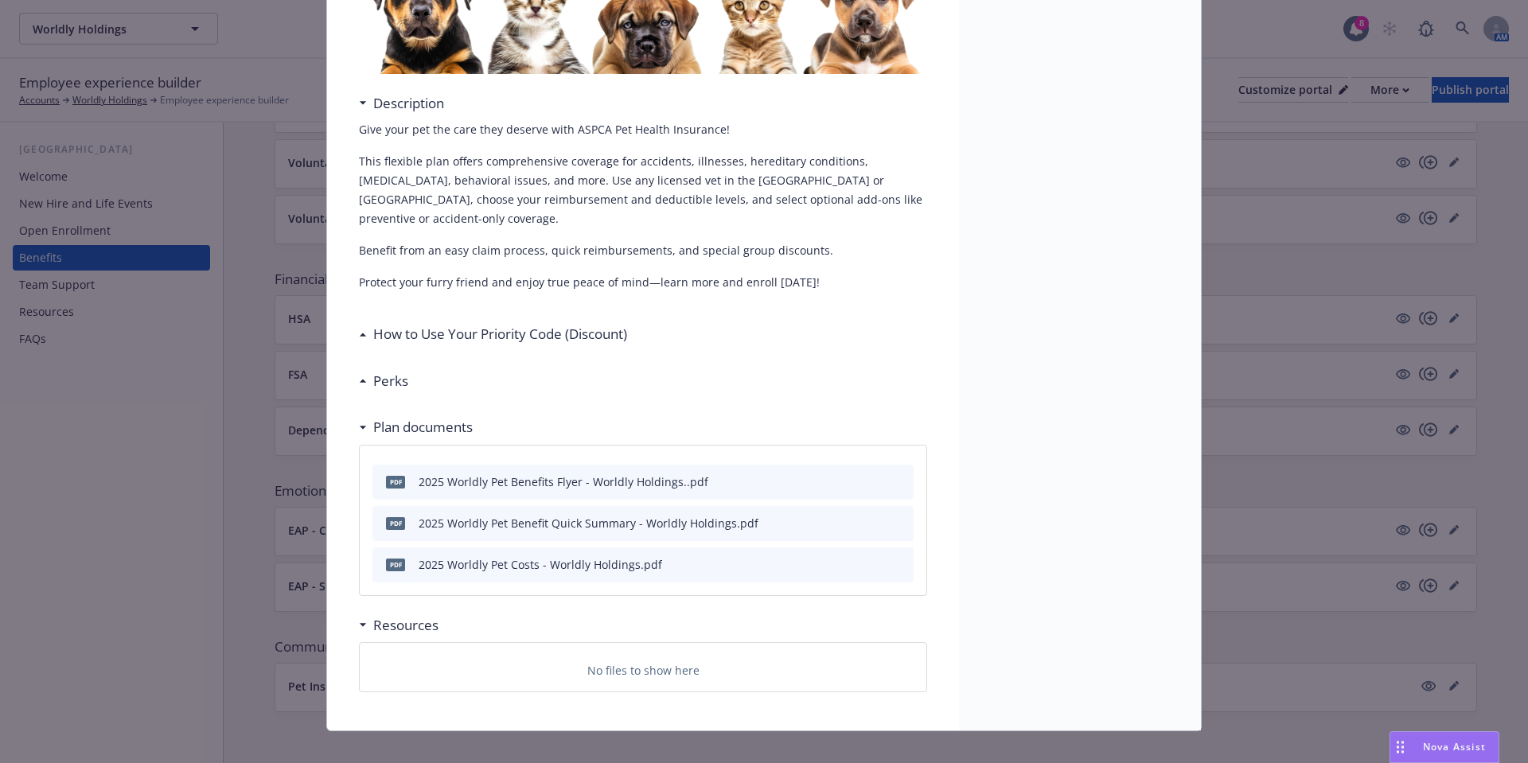
click at [418, 324] on h3 "How to Use Your Priority Code (Discount)" at bounding box center [500, 334] width 254 height 21
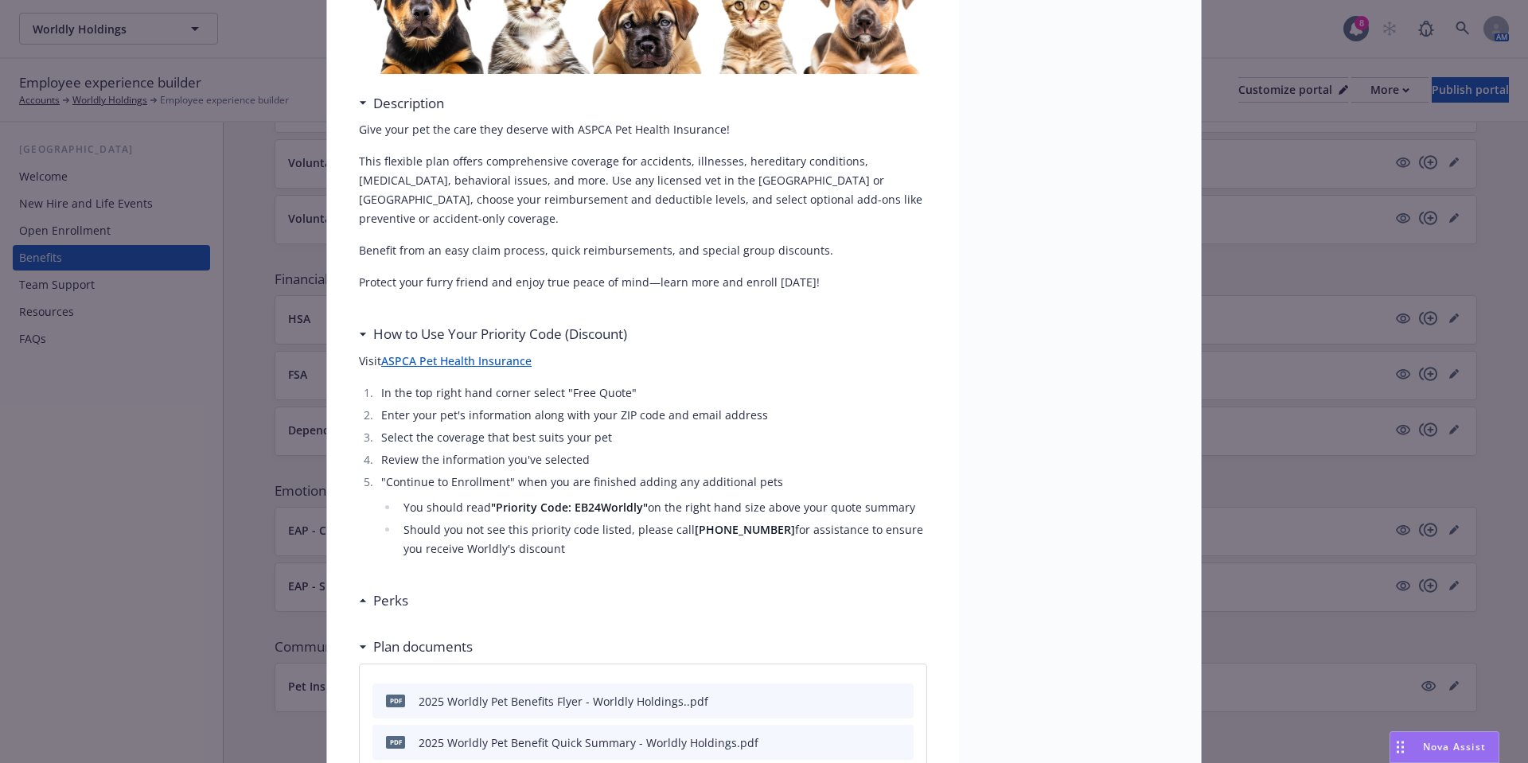
click at [695, 522] on strong "877-343-5314" at bounding box center [745, 529] width 100 height 15
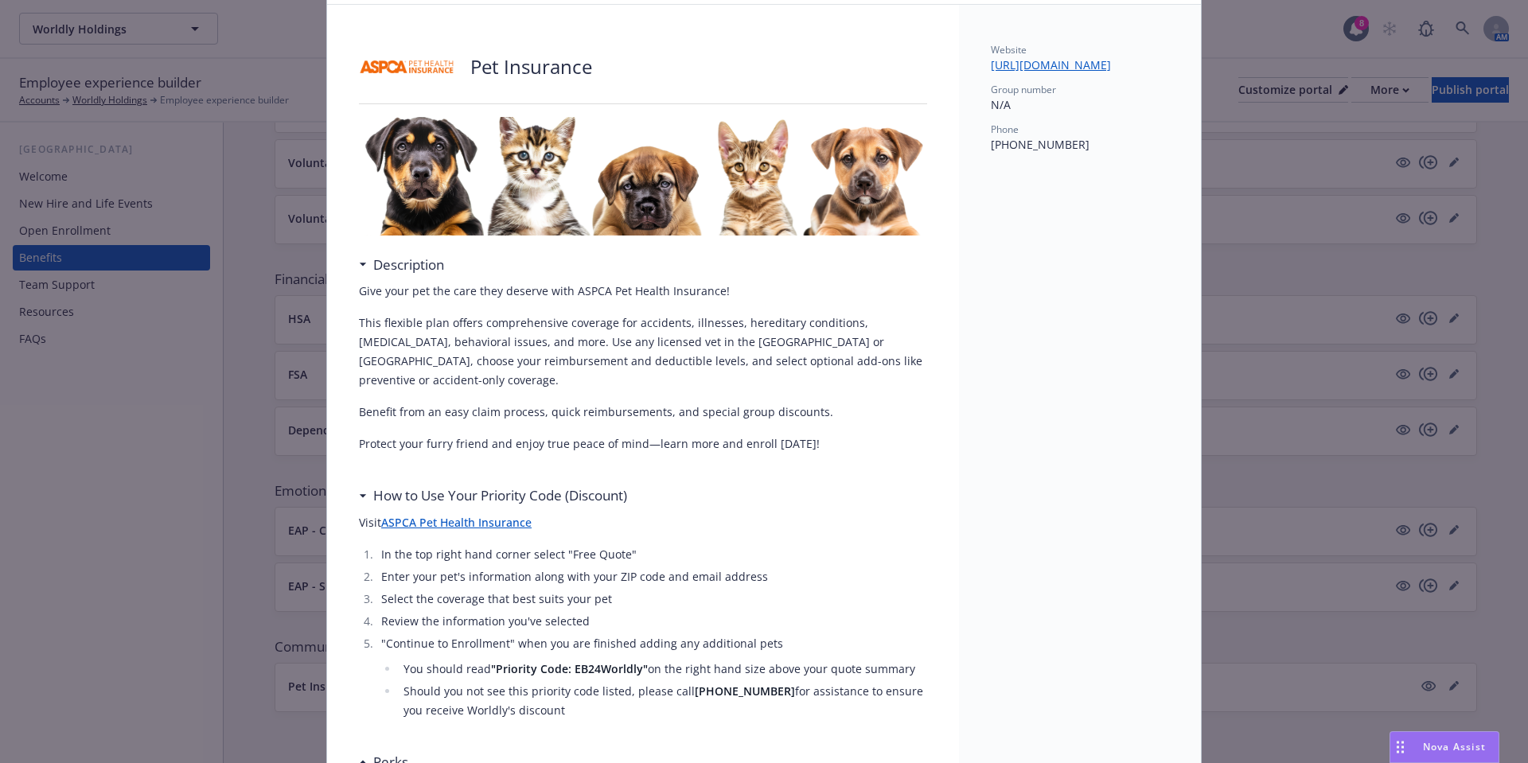
scroll to position [0, 0]
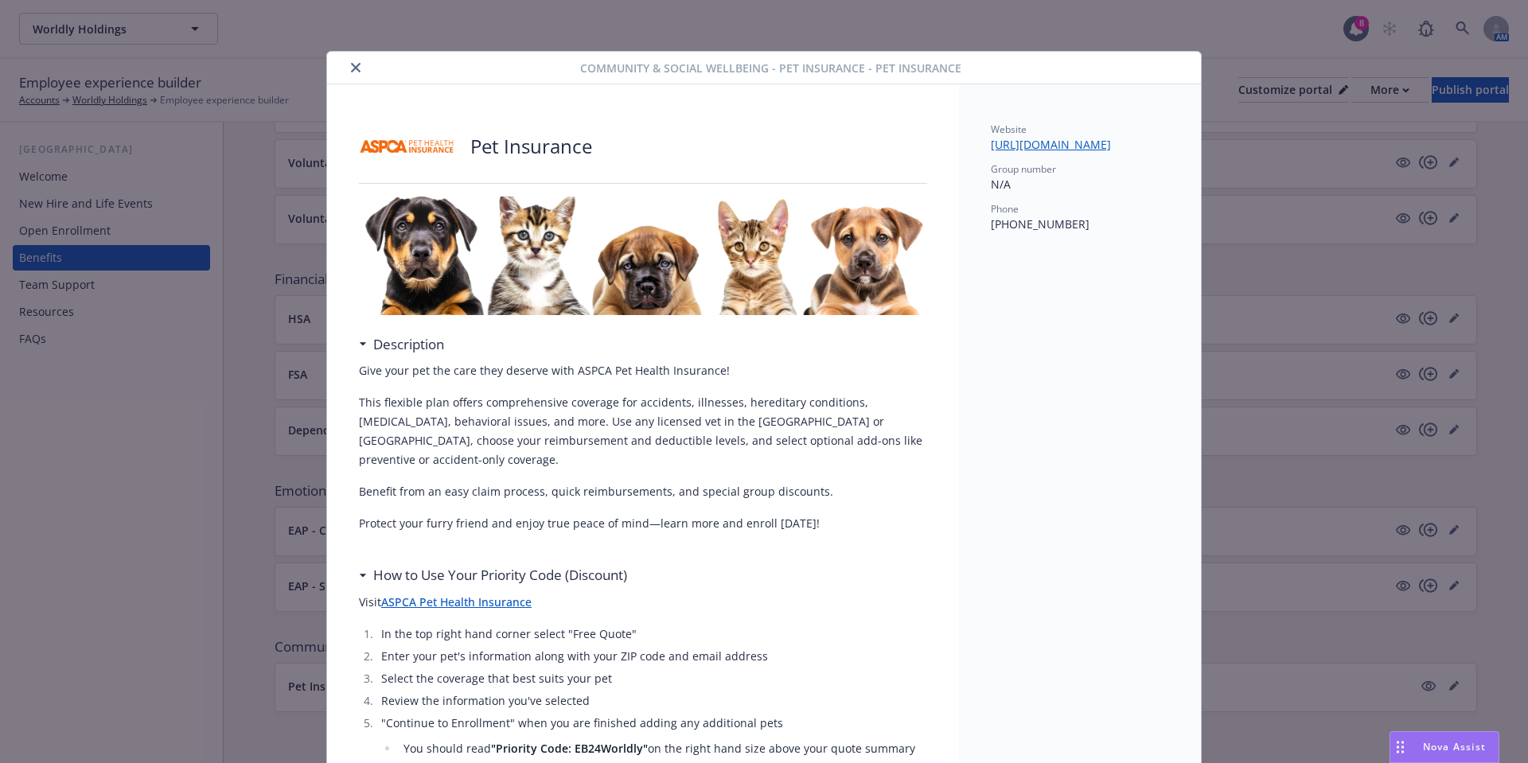
click at [351, 69] on icon "close" at bounding box center [356, 68] width 10 height 10
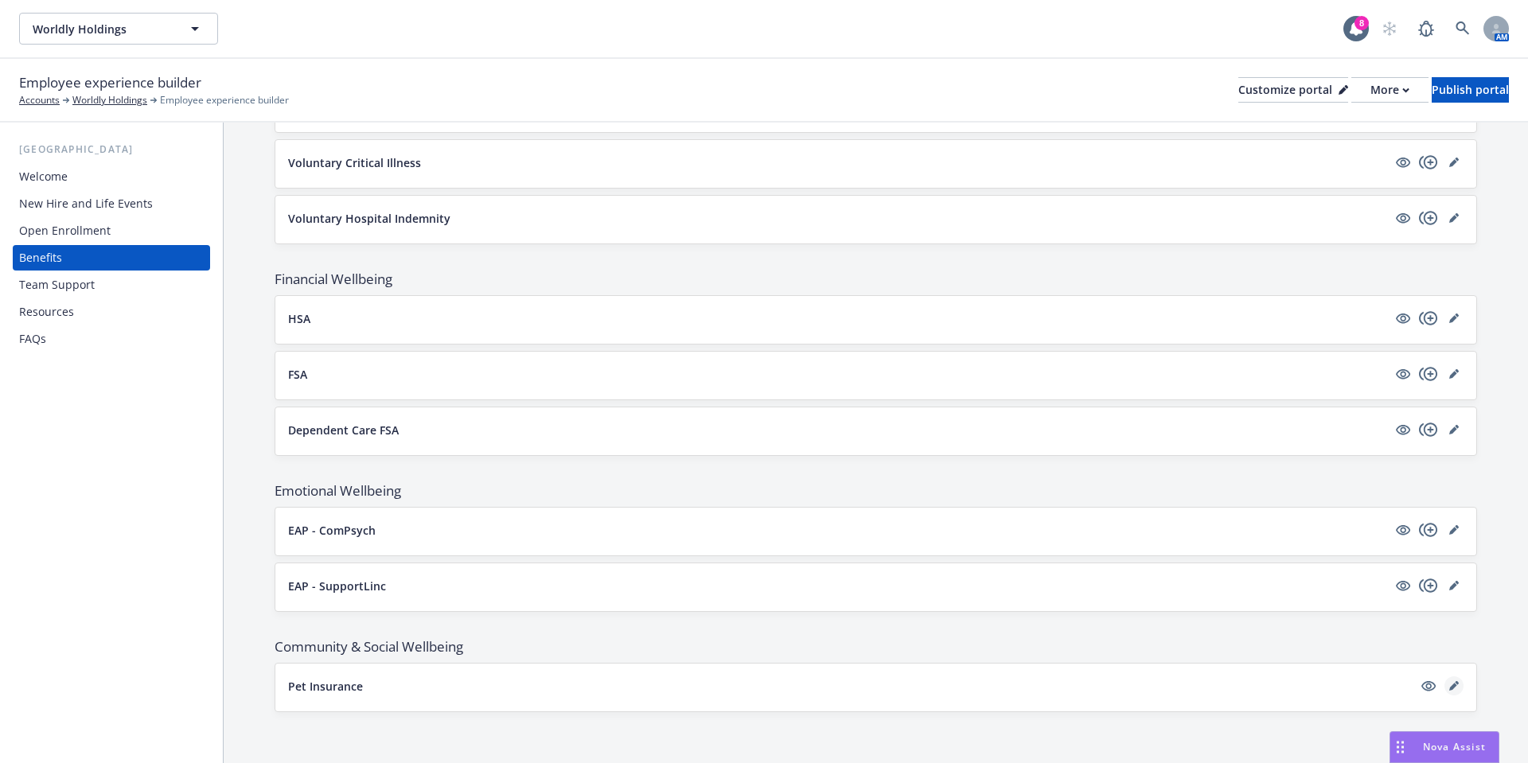
click at [1449, 690] on icon "editPencil" at bounding box center [1454, 686] width 10 height 10
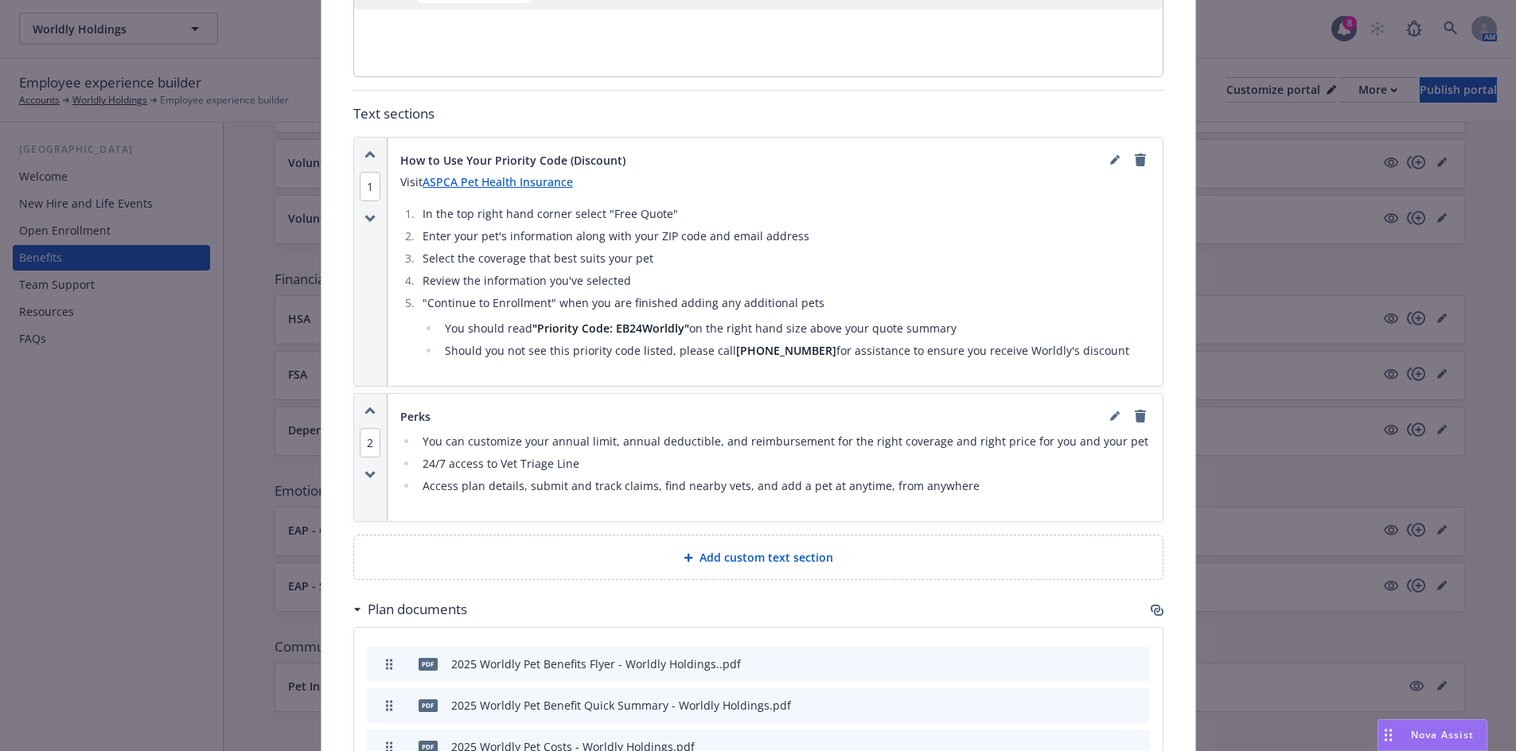
scroll to position [793, 0]
click at [789, 323] on li "You should read "Priority Code: EB24Worldly" on the right hand size above your …" at bounding box center [795, 325] width 710 height 19
click at [804, 317] on li "You should read "Priority Code: EB24Worldly" on the right hand size above your …" at bounding box center [795, 325] width 710 height 19
click at [1110, 156] on icon "editPencil" at bounding box center [1114, 158] width 8 height 8
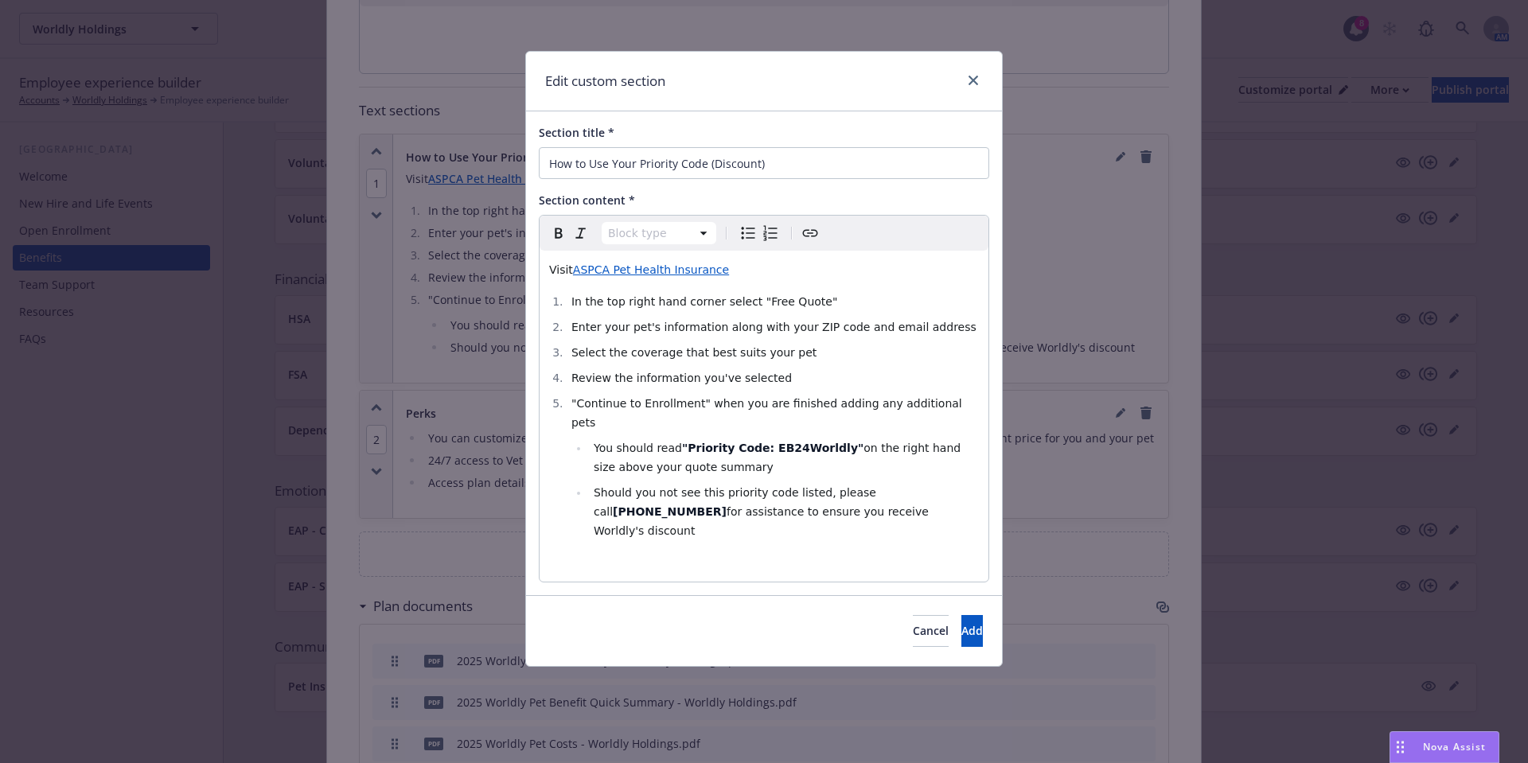
select select
click at [948, 442] on span "on the right hand size above your quote summary" at bounding box center [779, 458] width 371 height 32
click at [961, 615] on button "Add" at bounding box center [971, 631] width 21 height 32
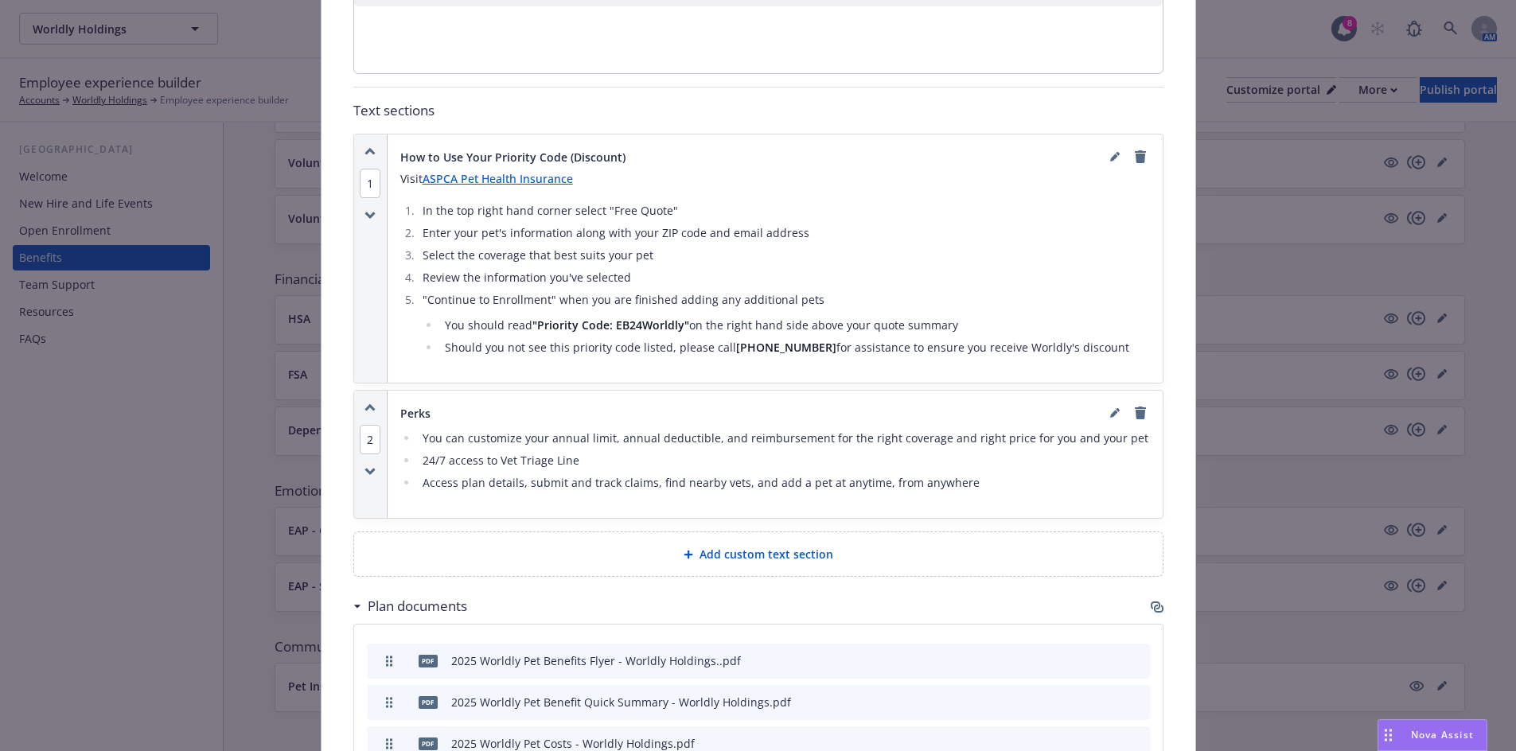
click at [511, 180] on link "ASPCA Pet Health Insurance" at bounding box center [498, 178] width 150 height 15
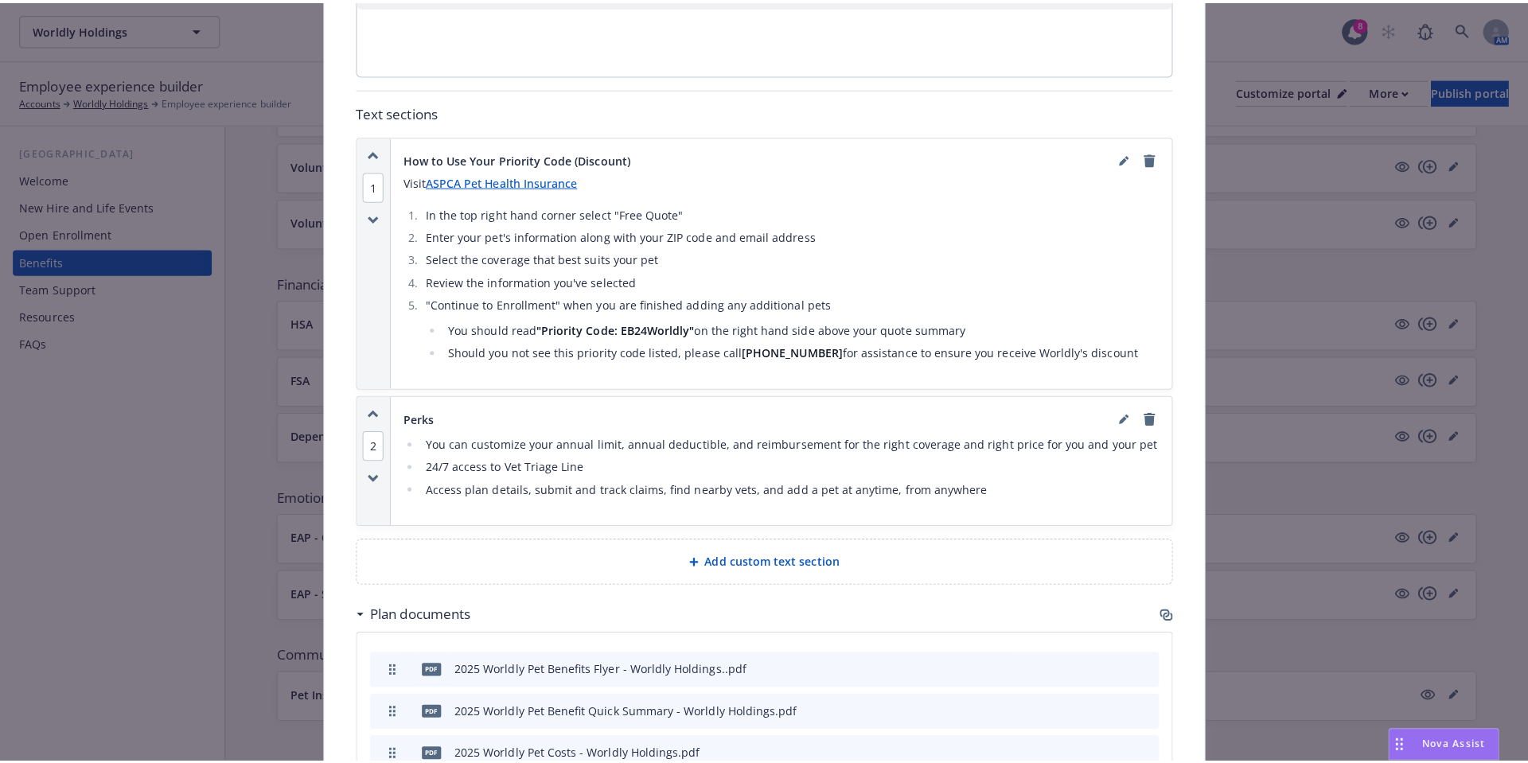
scroll to position [0, 0]
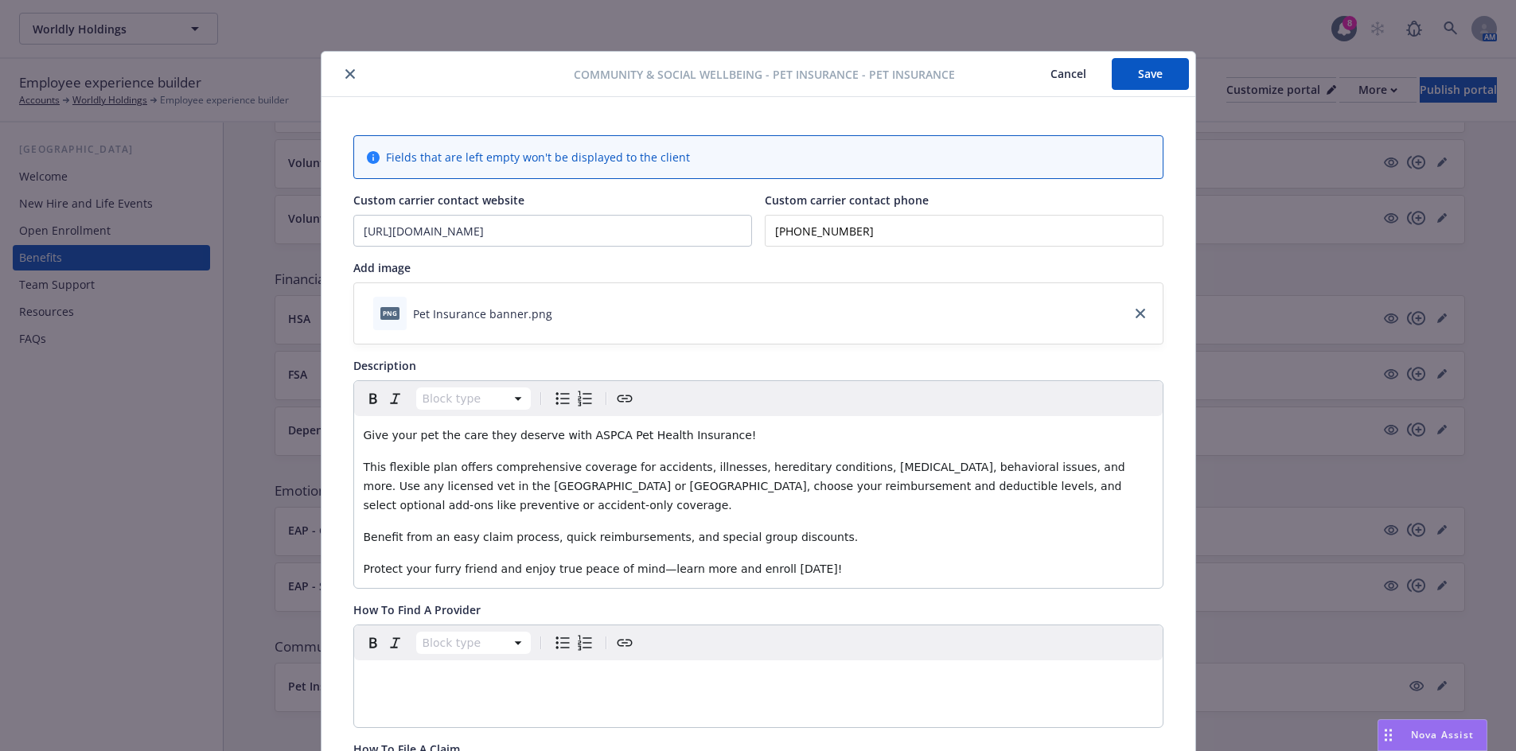
click at [1124, 75] on button "Save" at bounding box center [1150, 74] width 77 height 32
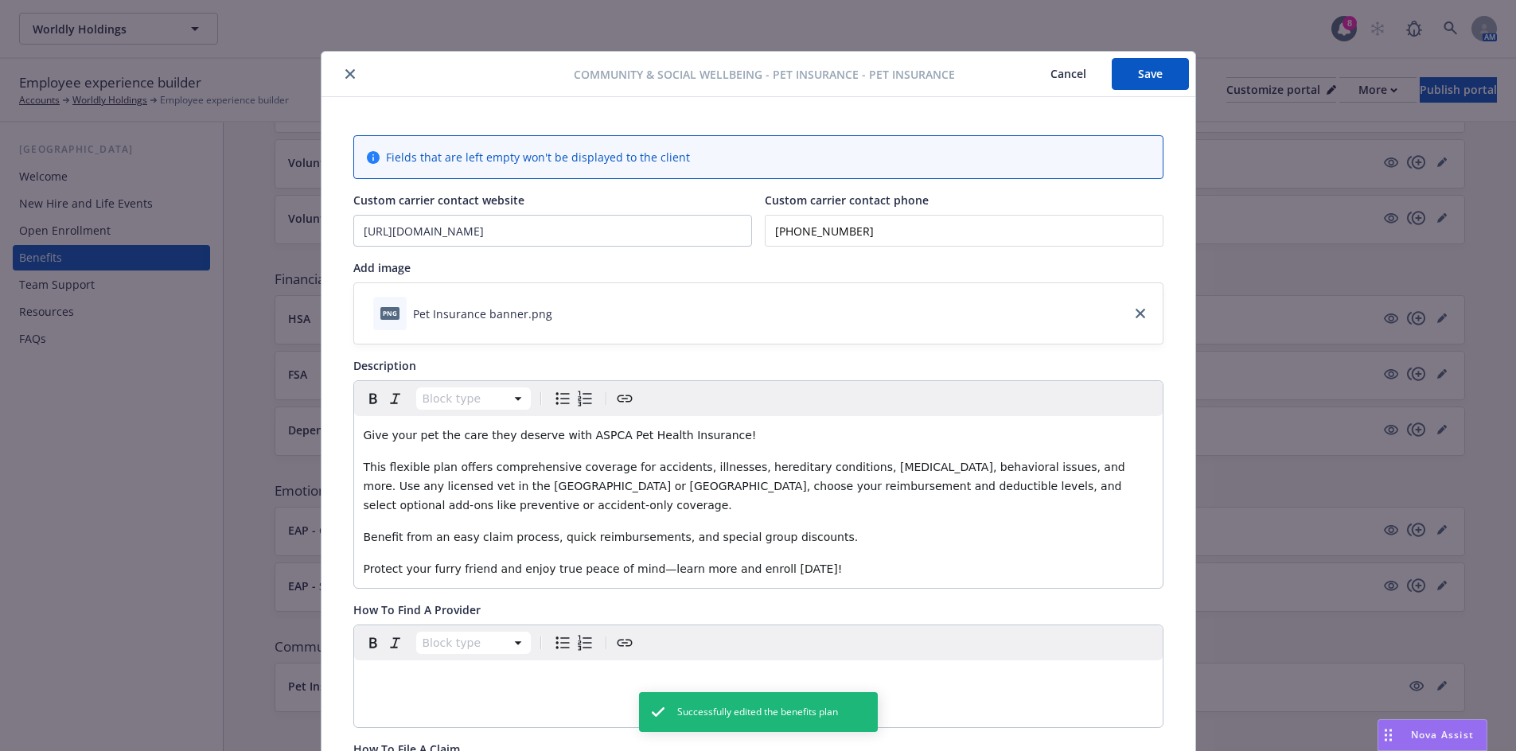
click at [341, 70] on button "close" at bounding box center [350, 73] width 19 height 19
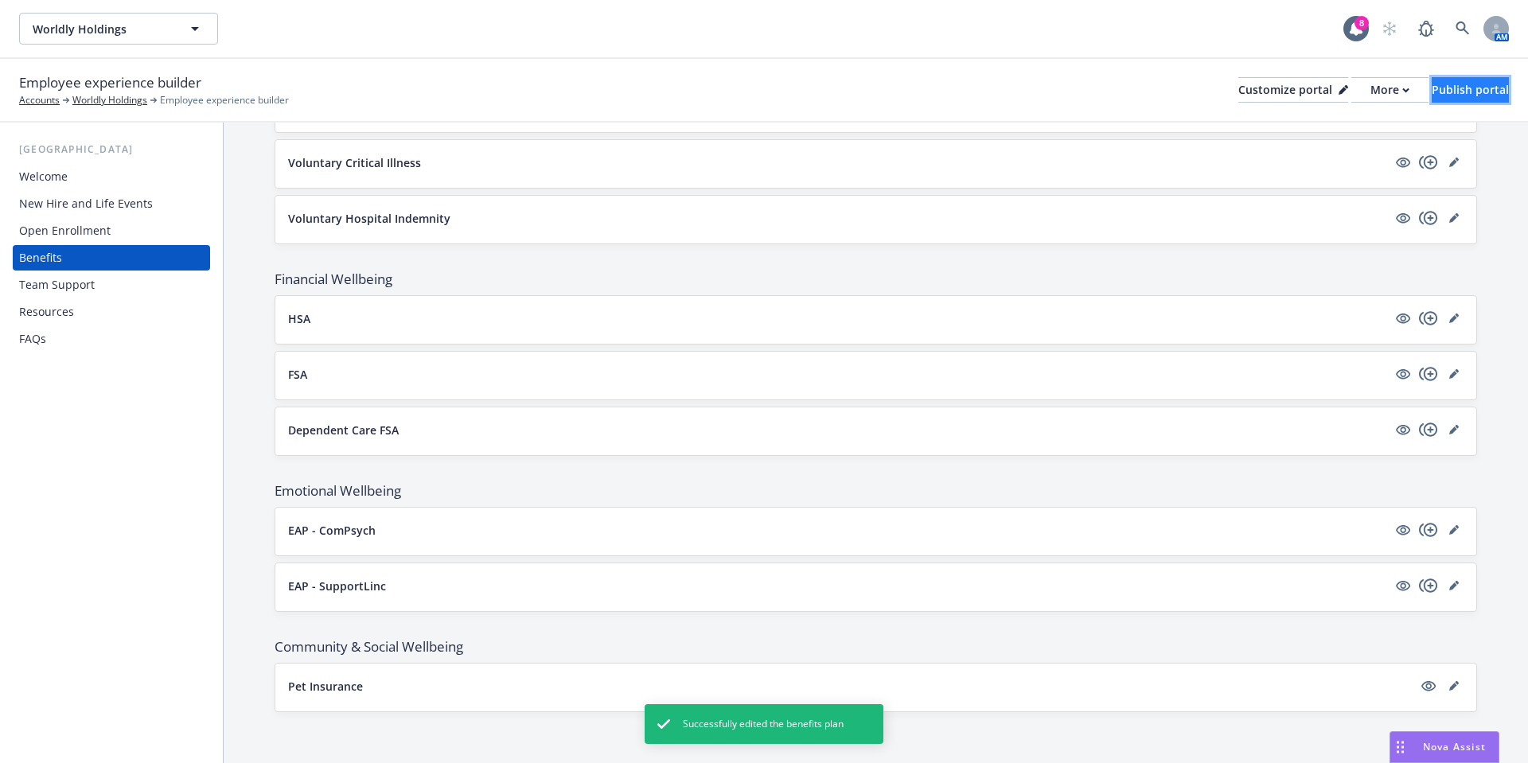
drag, startPoint x: 1416, startPoint y: 97, endPoint x: 1385, endPoint y: 98, distance: 31.8
click at [1431, 97] on div "Publish portal" at bounding box center [1469, 90] width 77 height 24
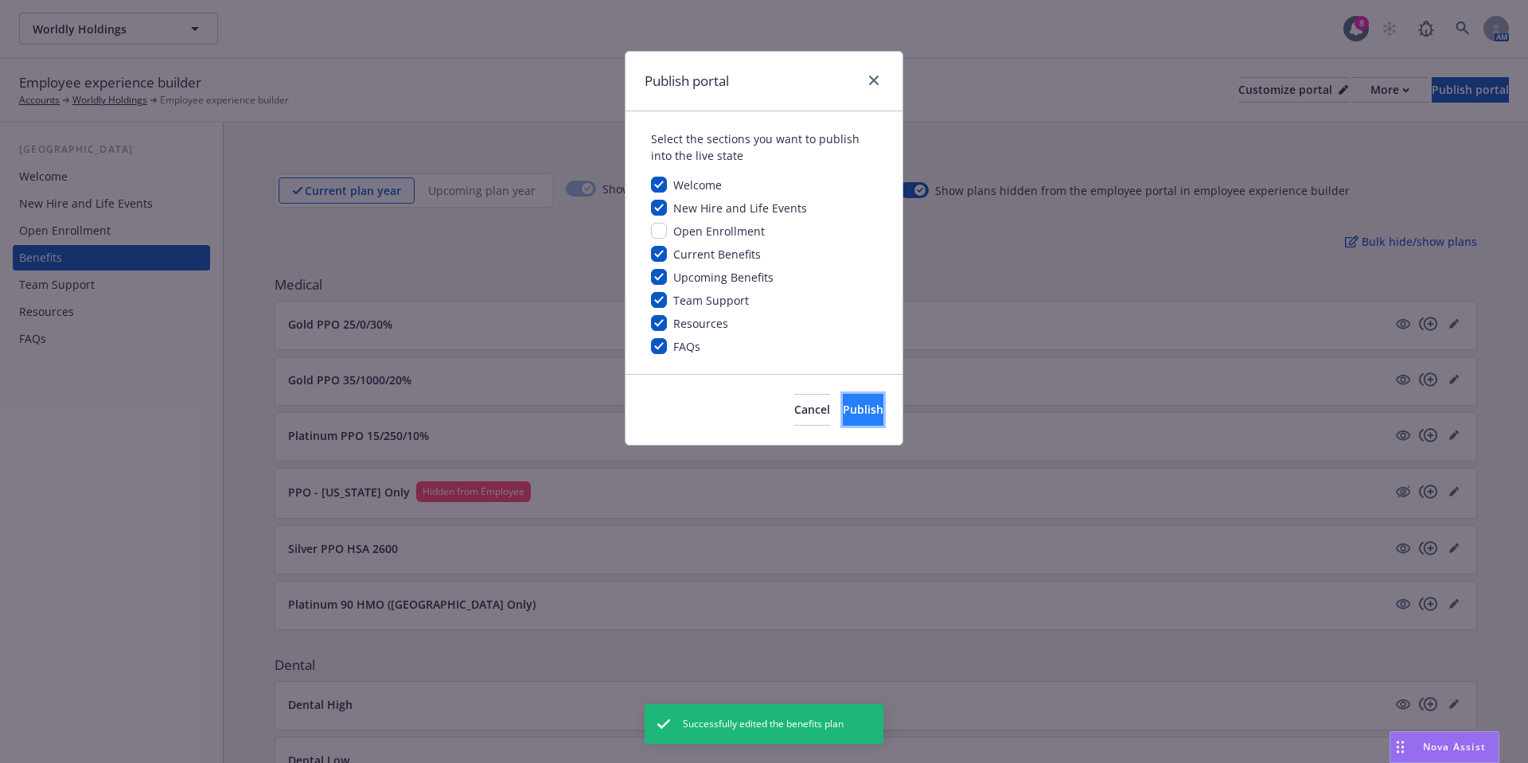
click at [843, 416] on span "Publish" at bounding box center [863, 409] width 41 height 15
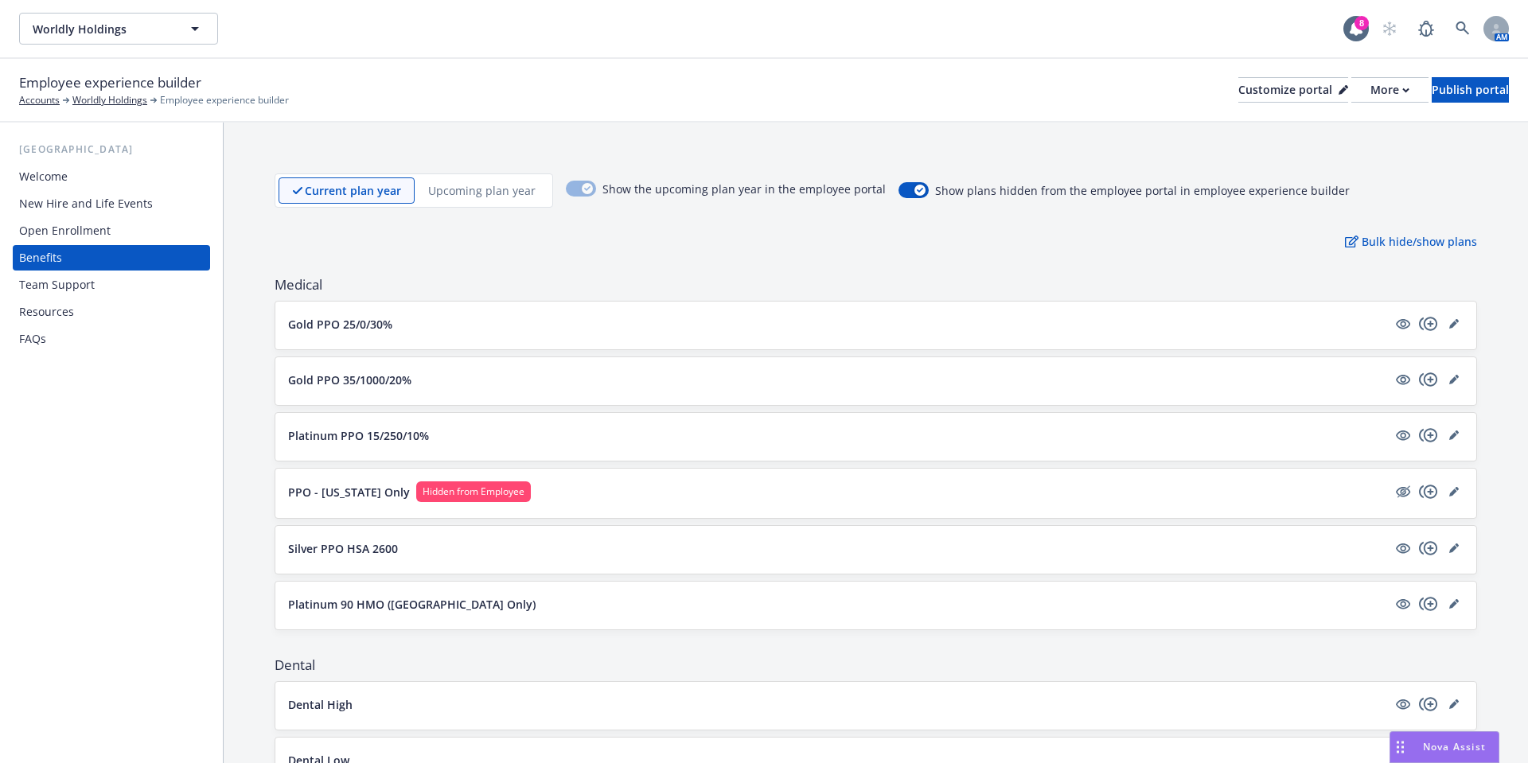
click at [496, 240] on div "Bulk hide/show plans" at bounding box center [876, 241] width 1202 height 17
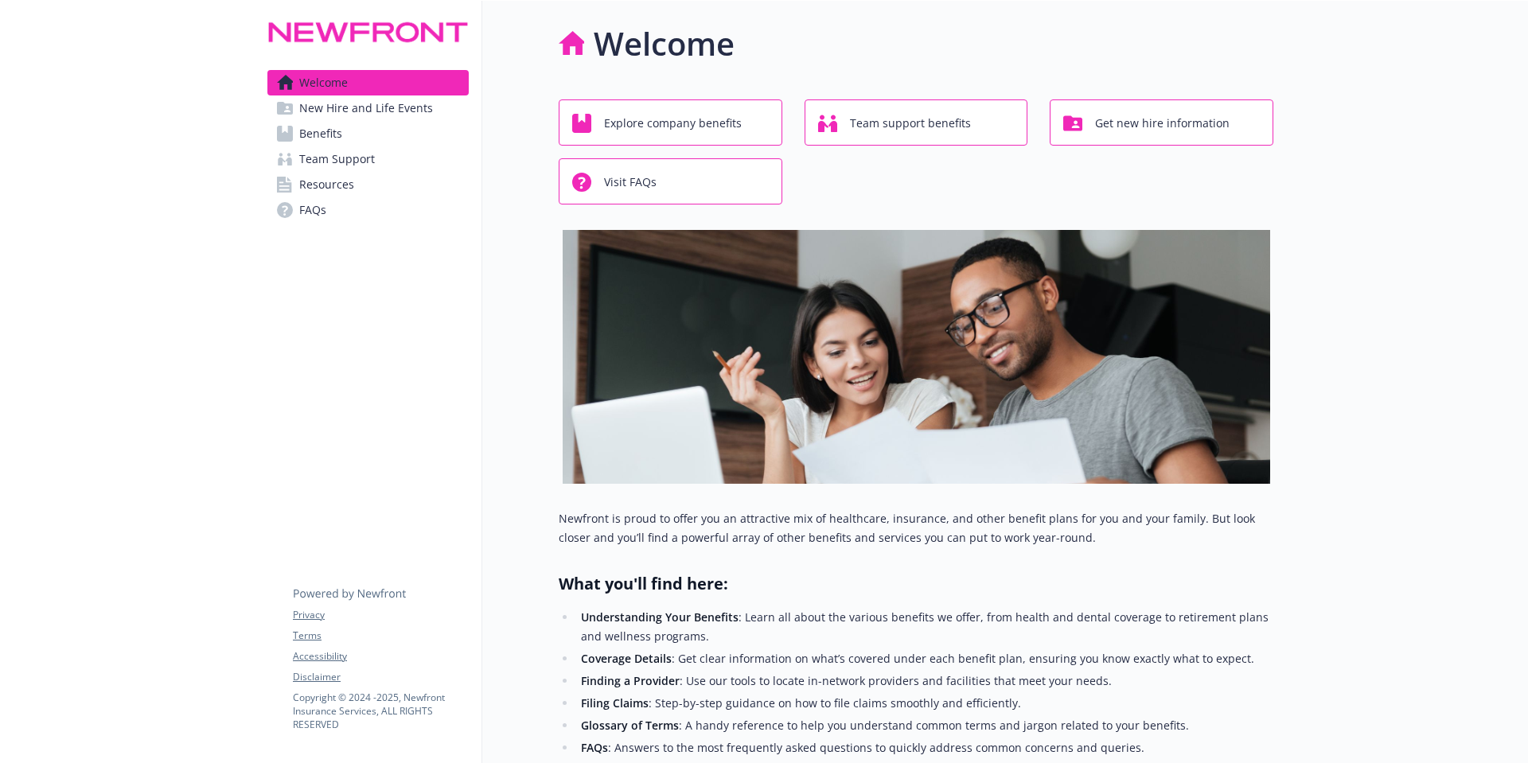
click at [345, 134] on link "Benefits" at bounding box center [367, 133] width 201 height 25
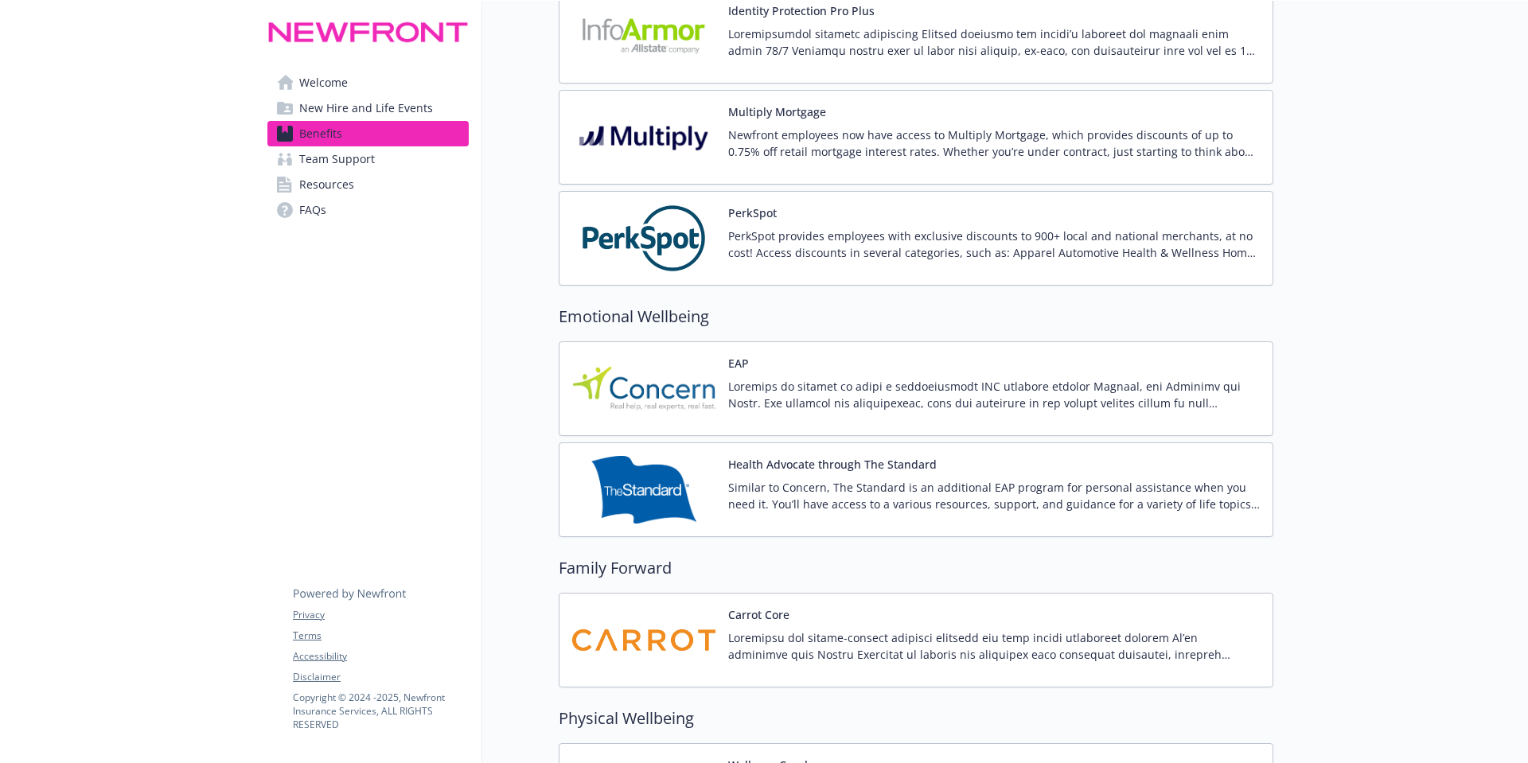
click at [719, 248] on div "PerkSpot PerkSpot provides employees with exclusive discounts to 900+ local and…" at bounding box center [915, 238] width 687 height 68
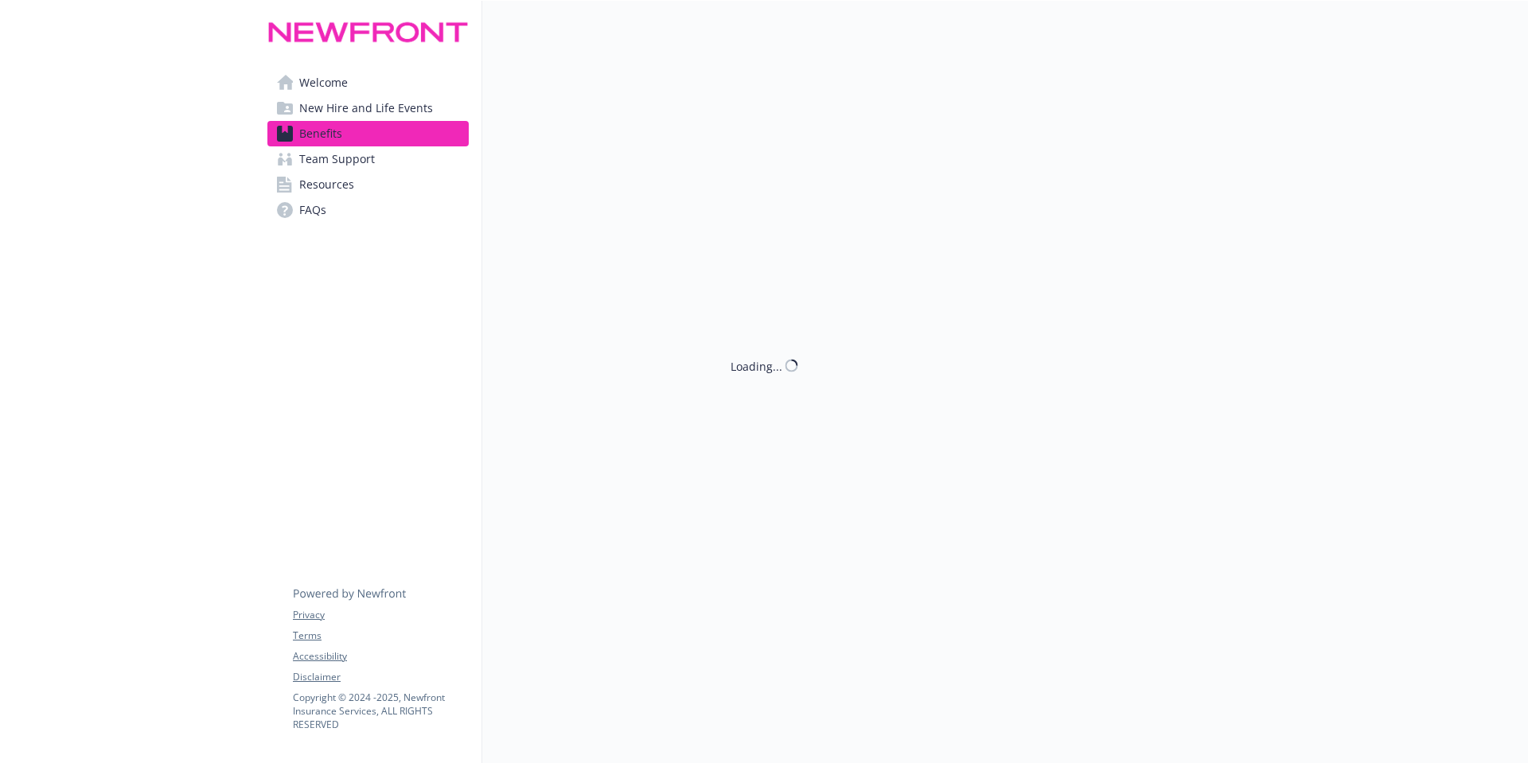
scroll to position [3311, 0]
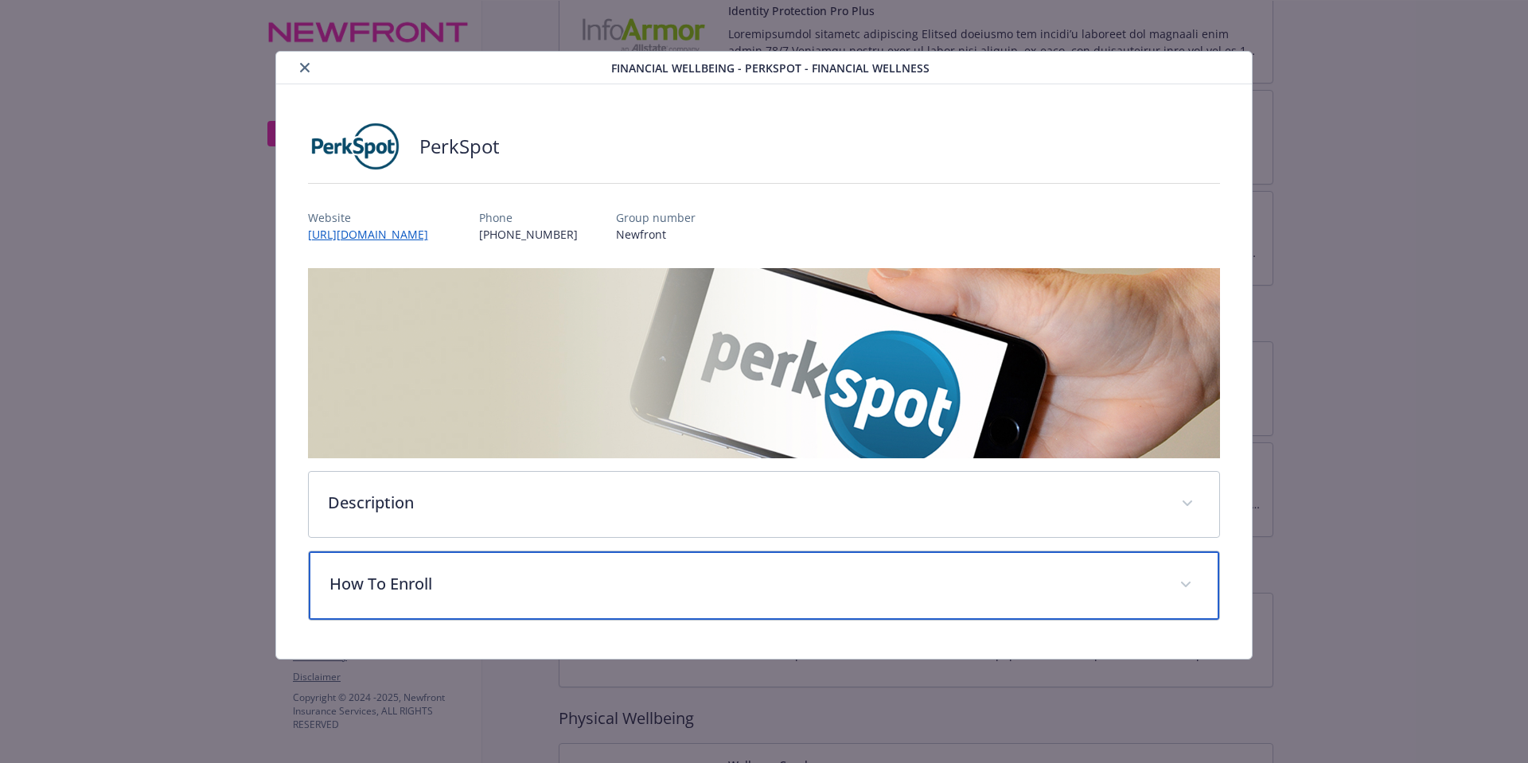
click at [448, 574] on p "How To Enroll" at bounding box center [745, 584] width 832 height 24
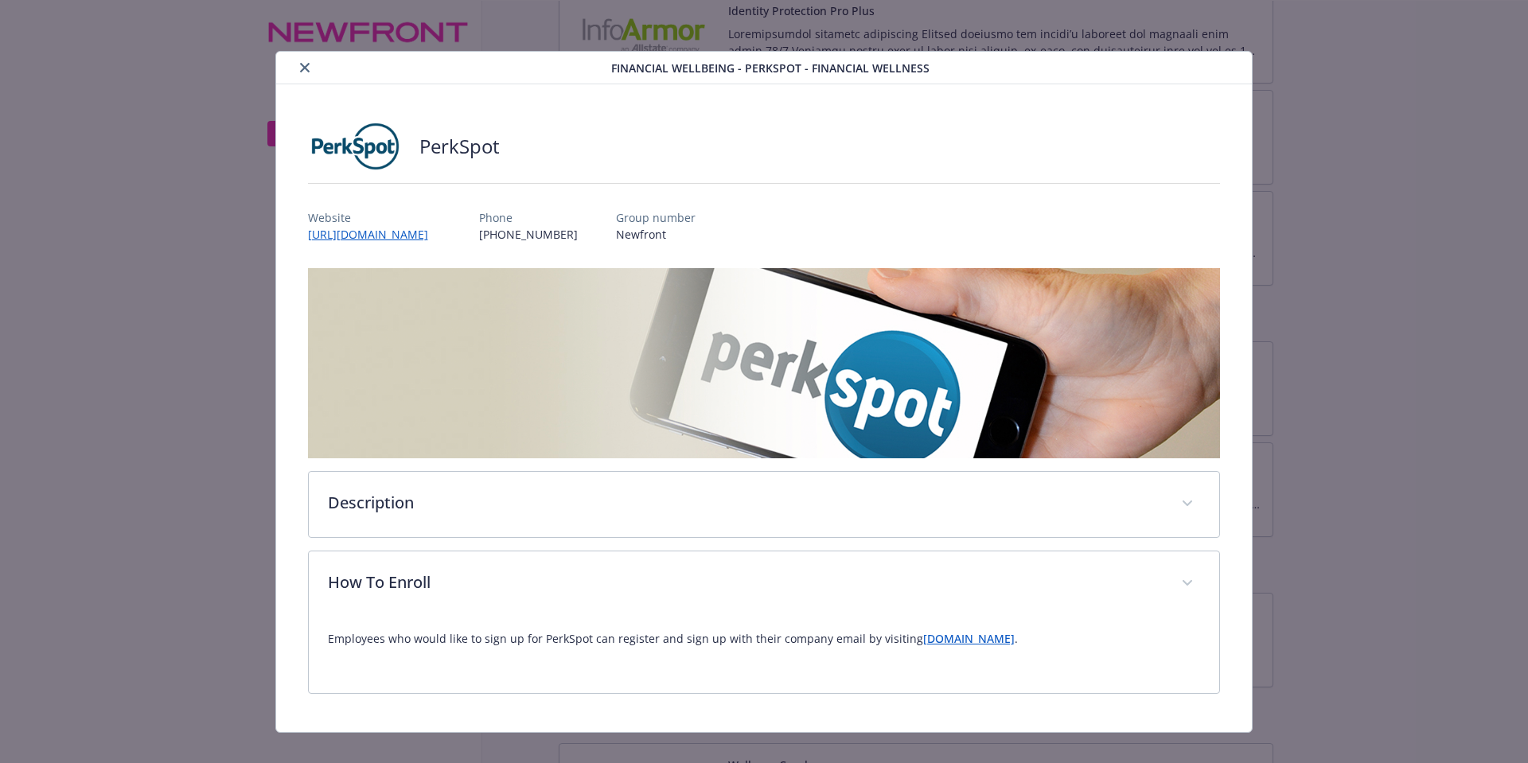
click at [961, 644] on link "[DOMAIN_NAME]" at bounding box center [969, 638] width 92 height 15
